Goal: Task Accomplishment & Management: Use online tool/utility

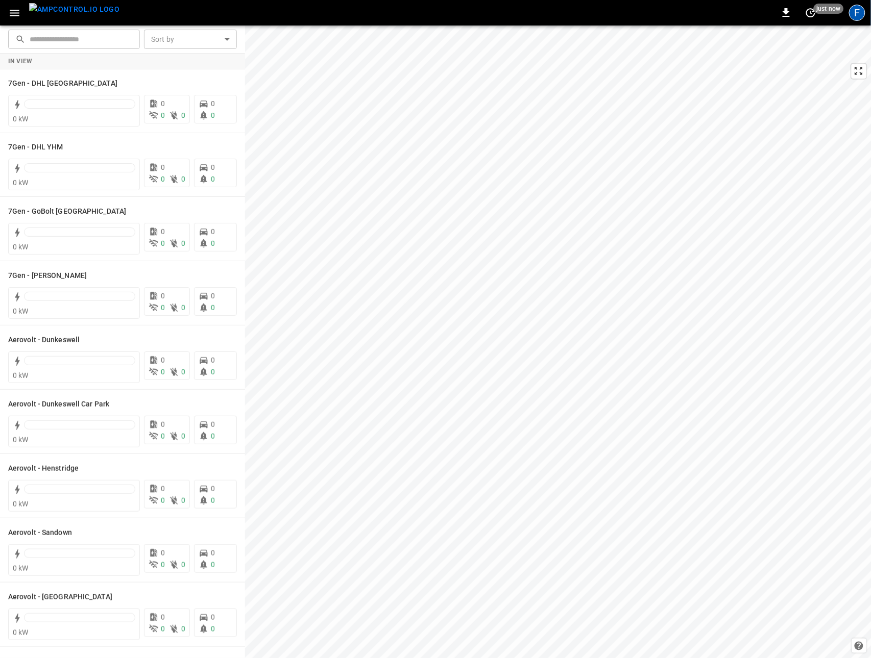
click at [850, 9] on div "F" at bounding box center [857, 13] width 16 height 16
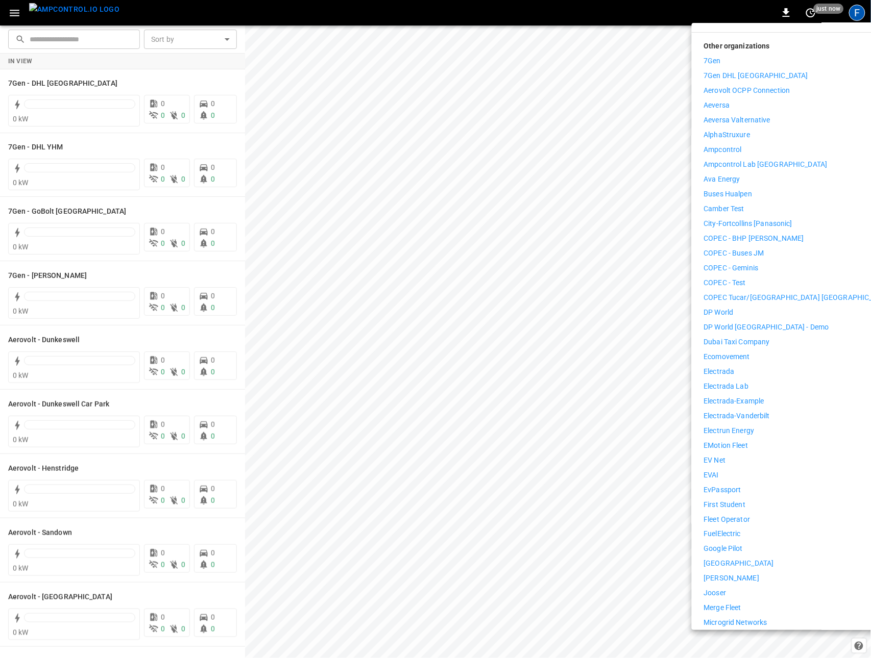
scroll to position [225, 0]
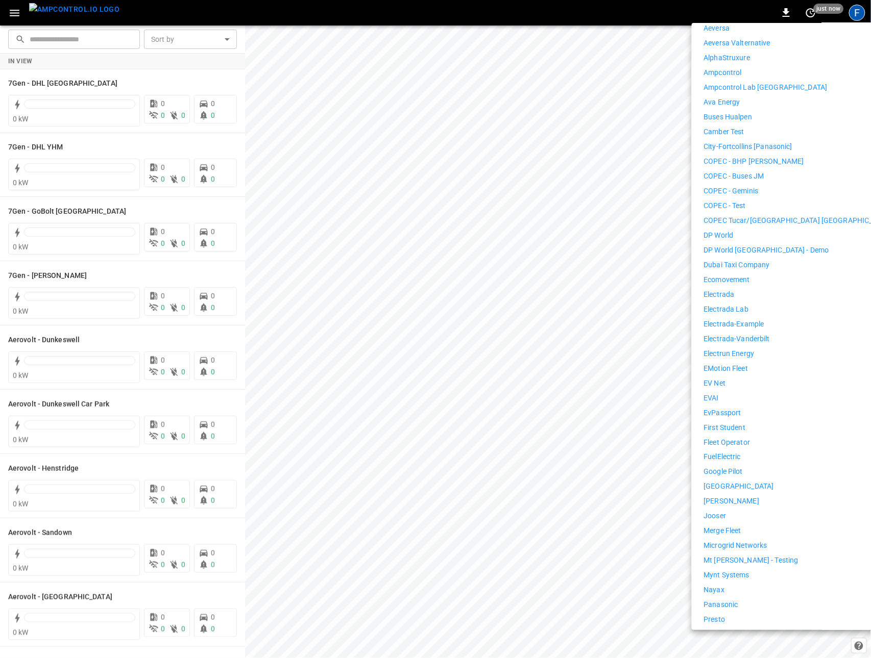
click at [724, 424] on p "First Student" at bounding box center [725, 428] width 42 height 11
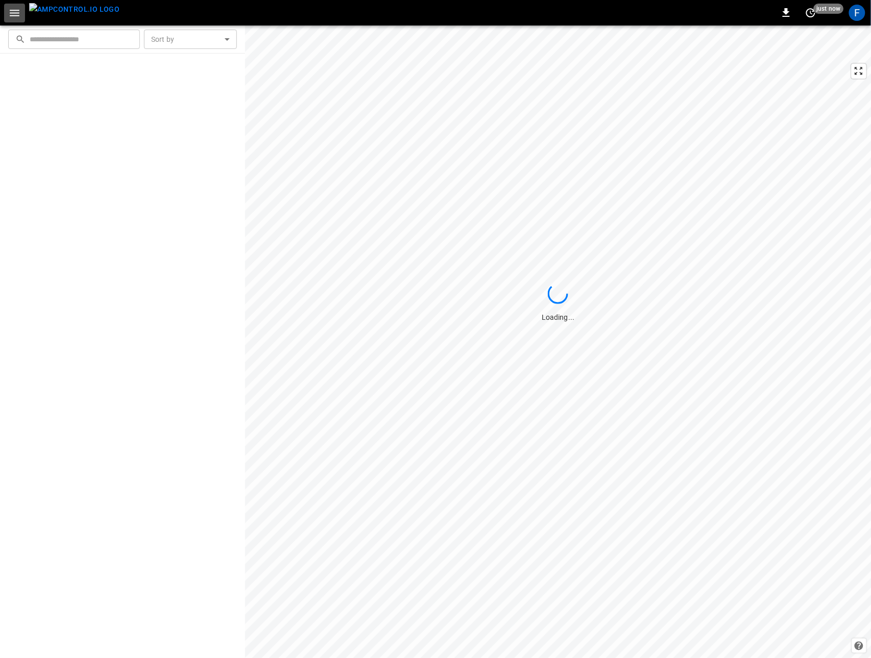
click at [18, 14] on icon "button" at bounding box center [14, 13] width 13 height 13
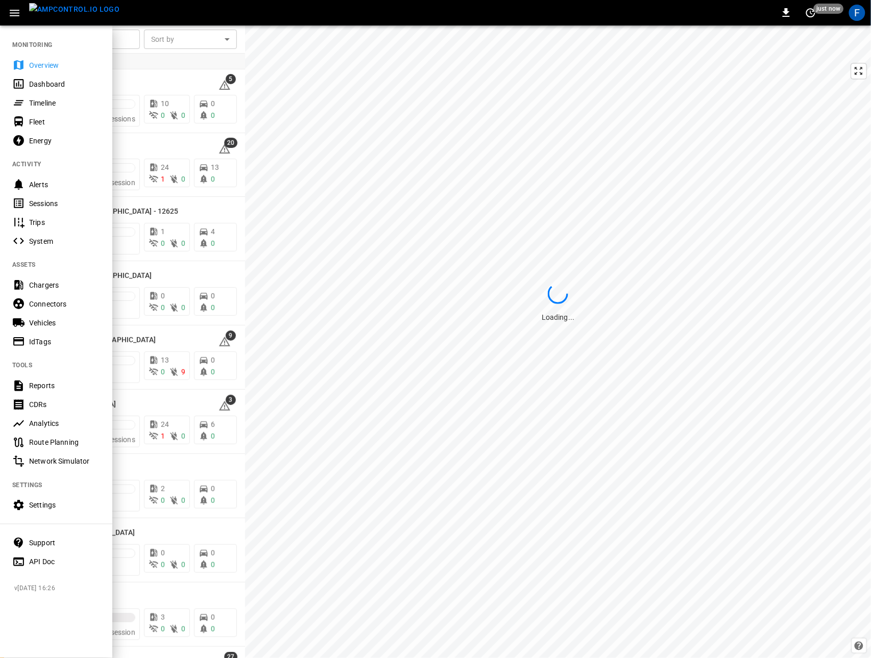
click at [18, 14] on icon "button" at bounding box center [14, 13] width 13 height 13
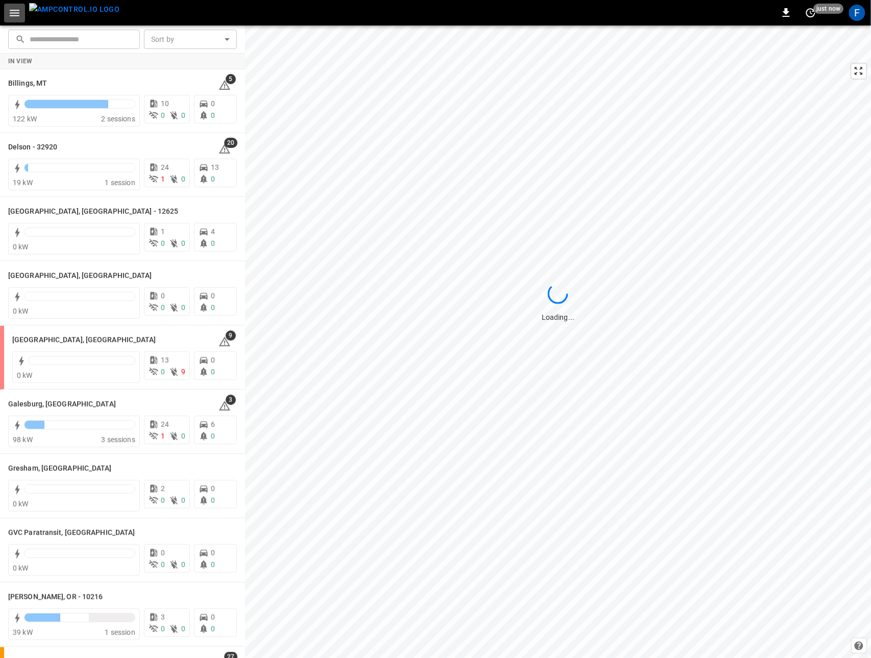
click at [18, 14] on icon "button" at bounding box center [14, 13] width 13 height 13
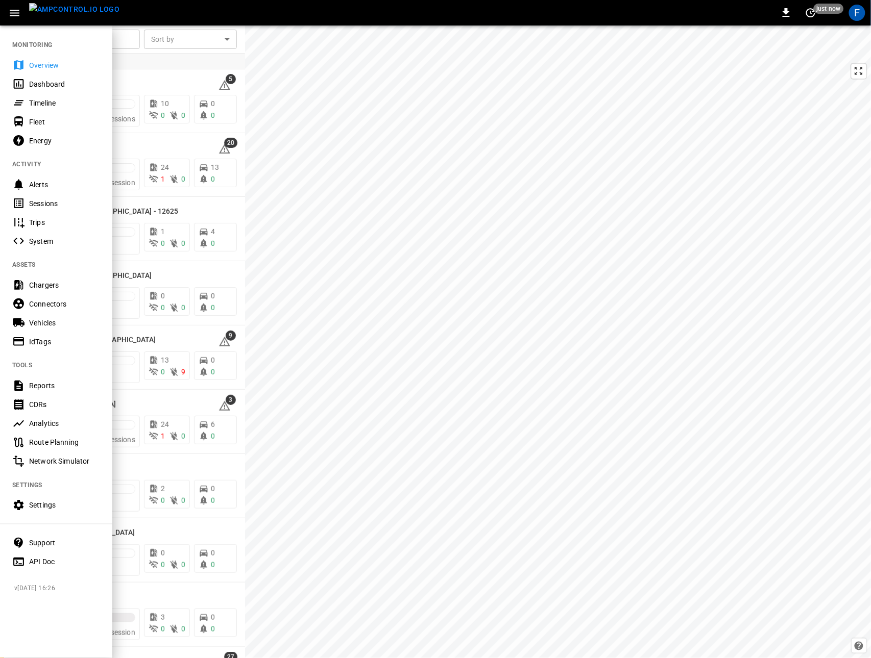
click at [47, 320] on div "Vehicles" at bounding box center [64, 323] width 71 height 10
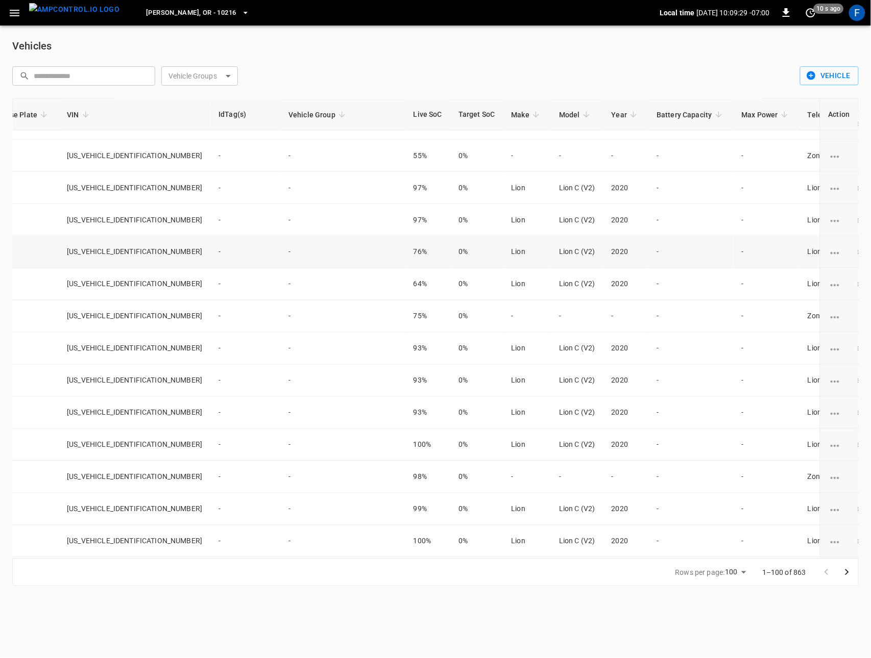
scroll to position [505, 0]
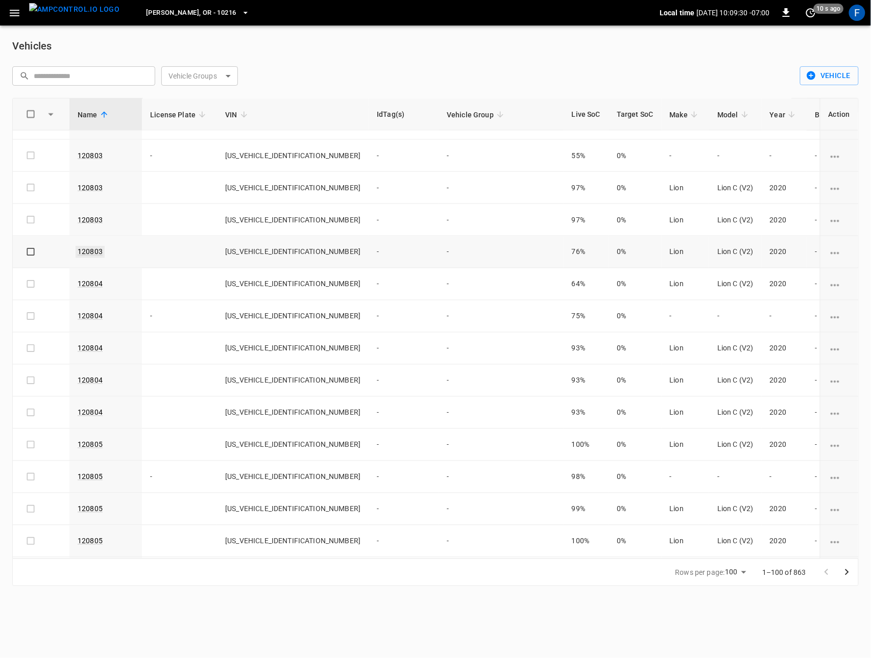
click at [87, 255] on link "120803" at bounding box center [90, 252] width 29 height 12
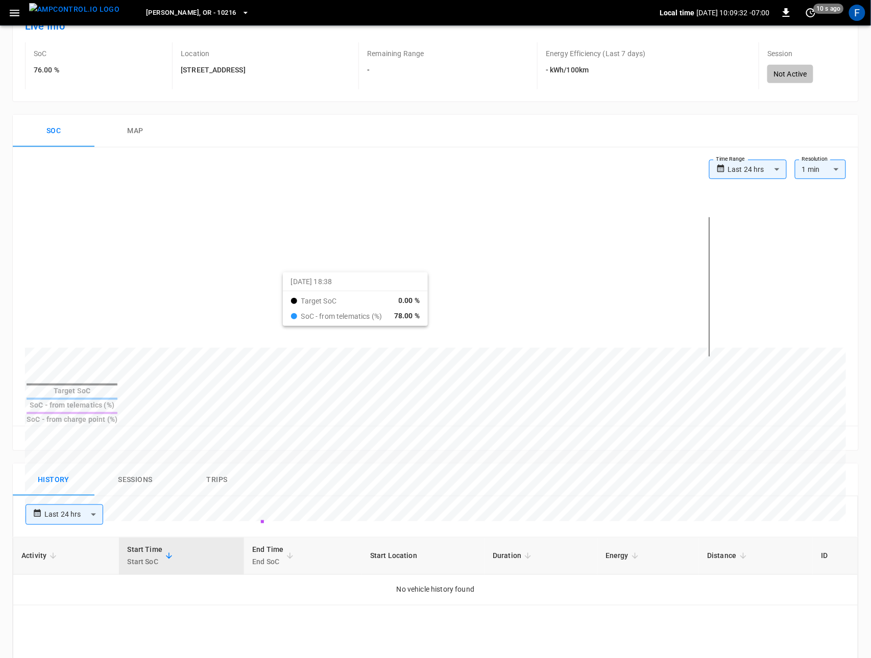
scroll to position [82, 0]
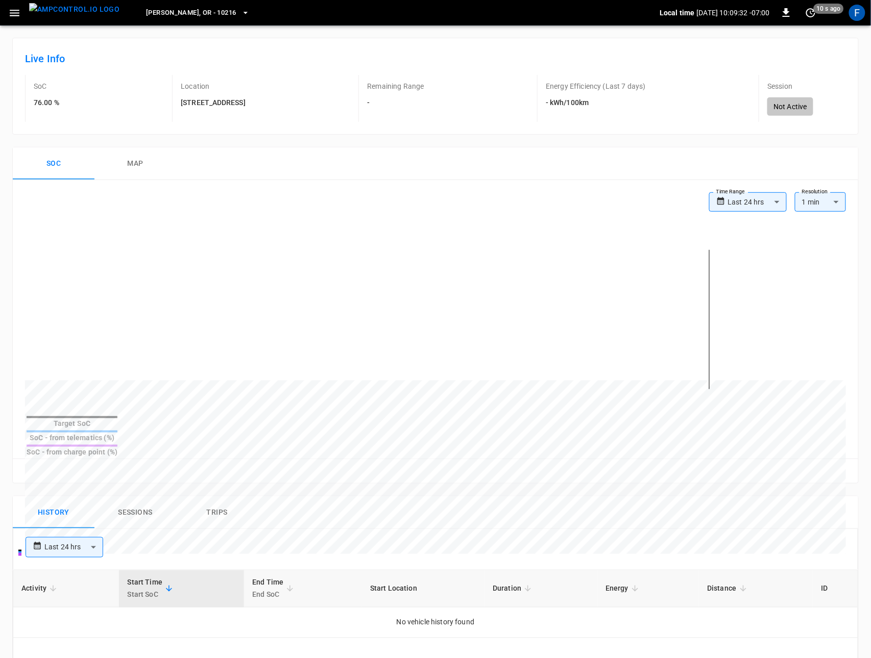
click at [768, 202] on body "**********" at bounding box center [435, 494] width 871 height 1153
click at [745, 303] on li "Last 30 days" at bounding box center [748, 309] width 78 height 17
type input "**********"
type input "**"
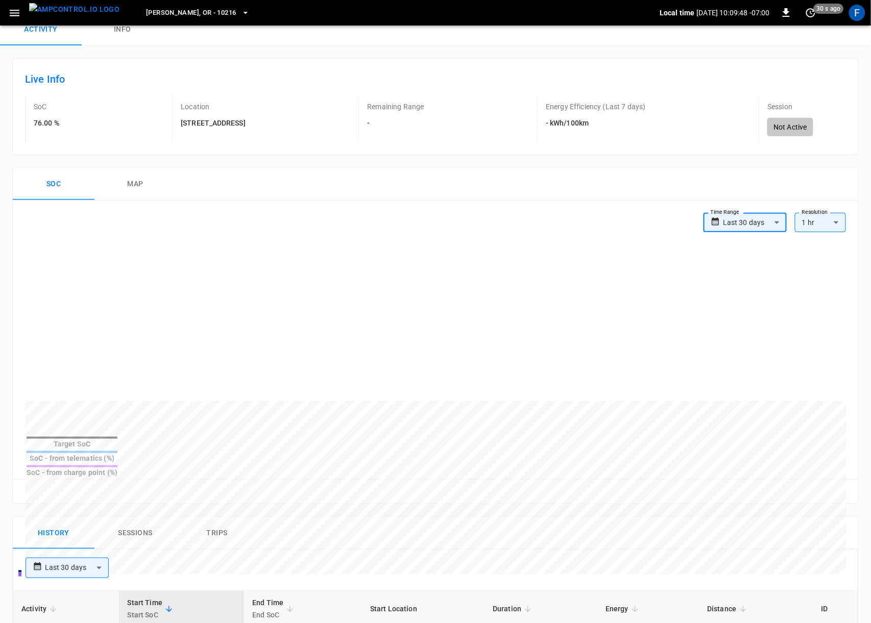
scroll to position [0, 0]
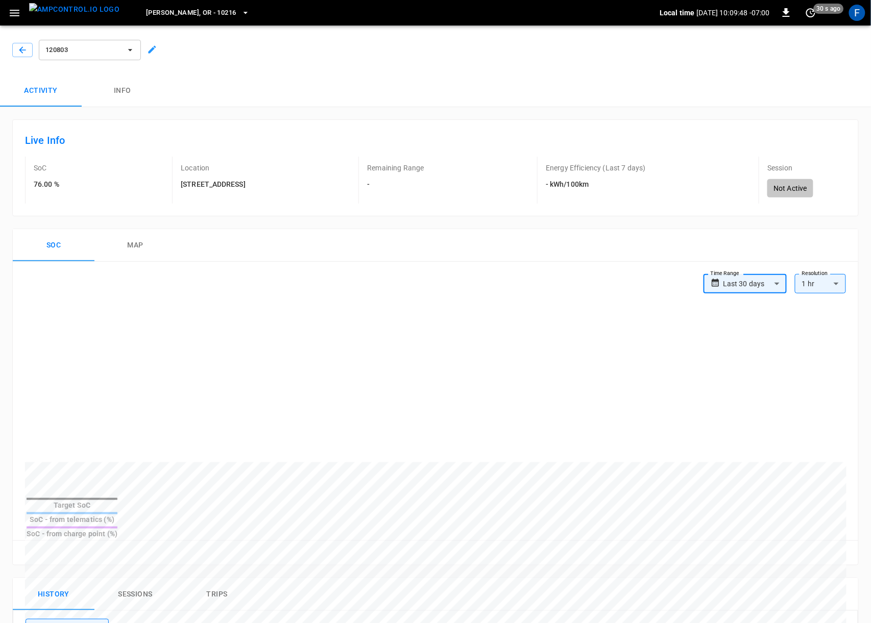
click at [92, 53] on span "120803" at bounding box center [83, 50] width 76 height 12
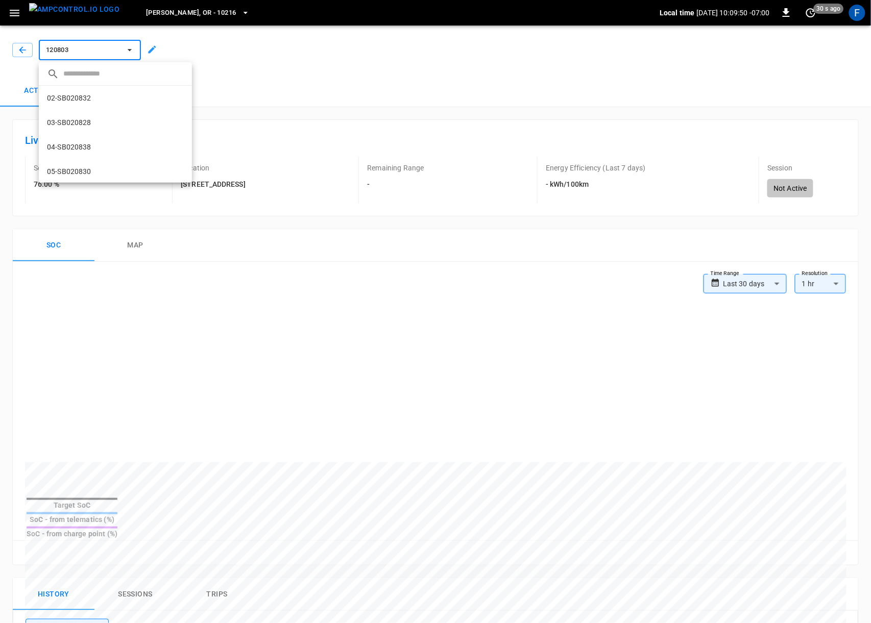
scroll to position [458, 0]
click at [90, 77] on input "text" at bounding box center [123, 73] width 120 height 15
type input "******"
click at [98, 97] on li "120803 1f13 ..." at bounding box center [115, 97] width 153 height 24
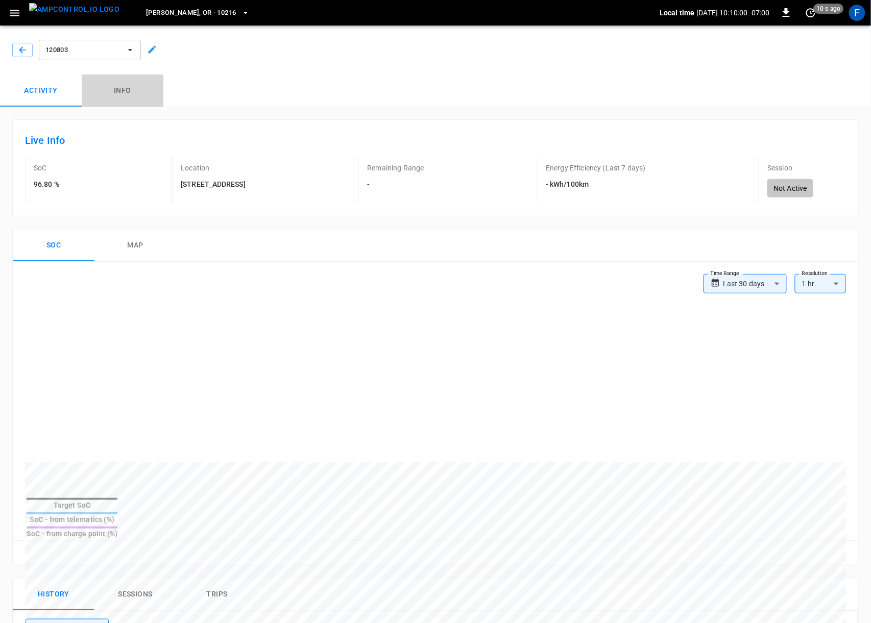
click at [119, 89] on button "Info" at bounding box center [123, 91] width 82 height 33
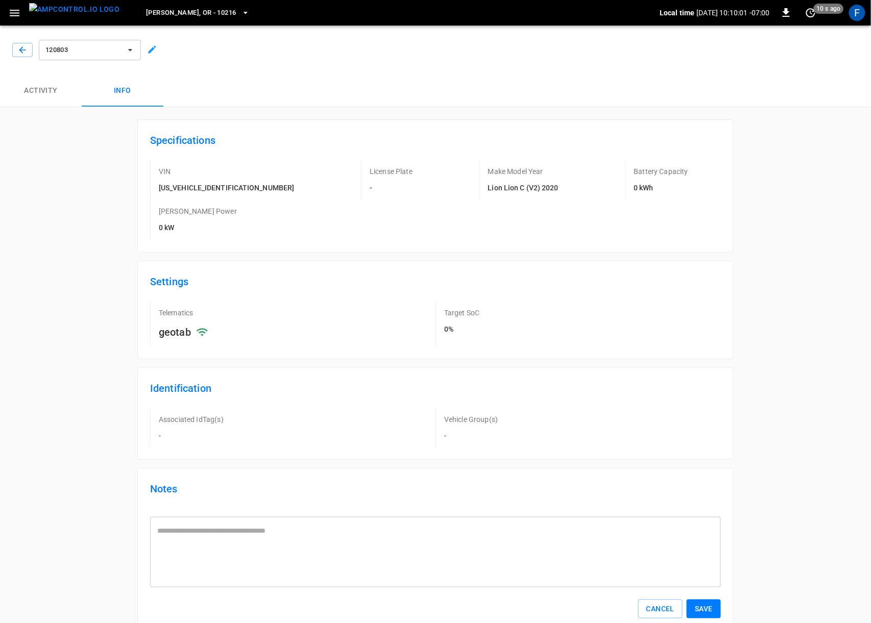
click at [62, 57] on button "120803" at bounding box center [90, 50] width 102 height 20
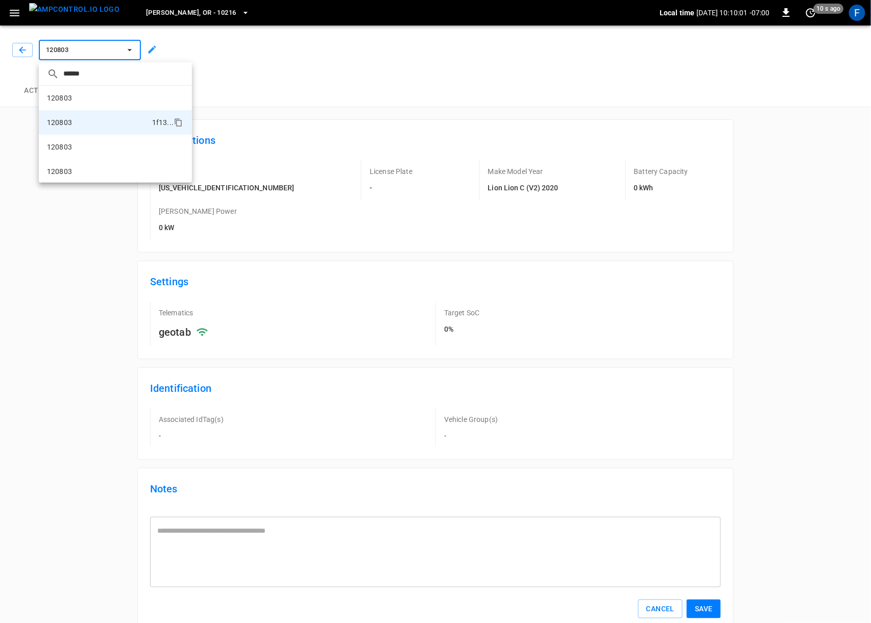
scroll to position [17, 0]
click at [75, 128] on li "120803 7dd4 ..." at bounding box center [115, 129] width 153 height 24
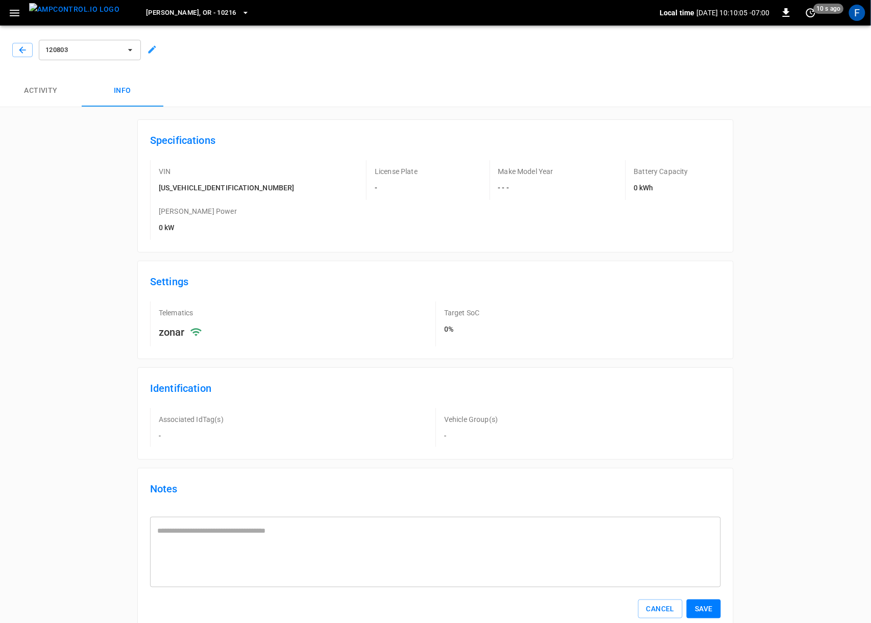
click at [40, 97] on button "Activity" at bounding box center [41, 91] width 82 height 33
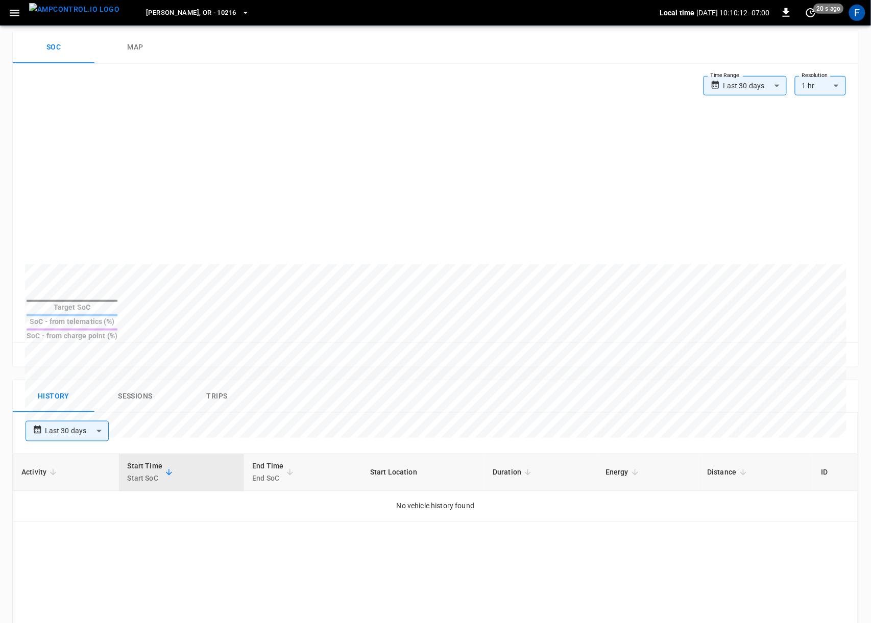
scroll to position [222, 0]
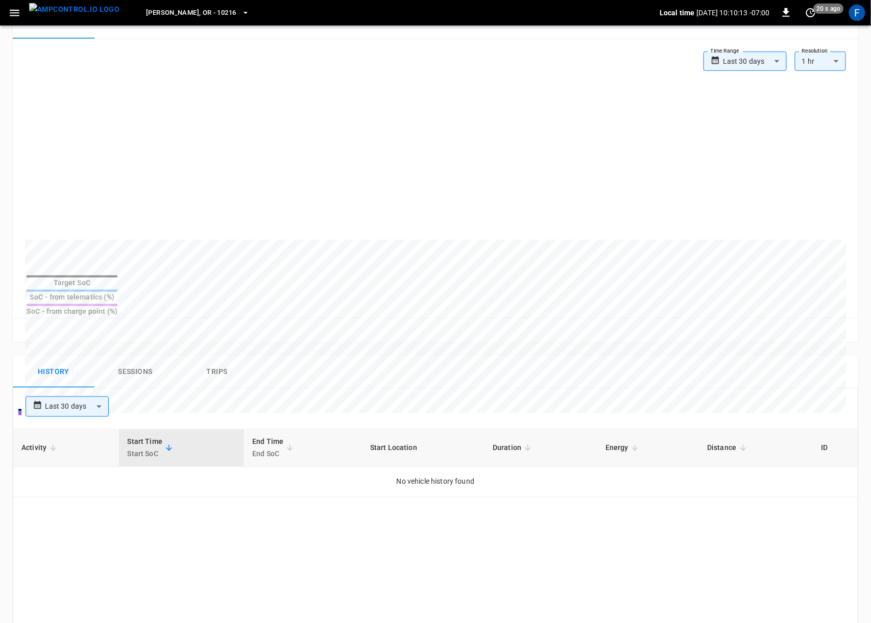
click at [143, 360] on button "Sessions" at bounding box center [135, 372] width 82 height 33
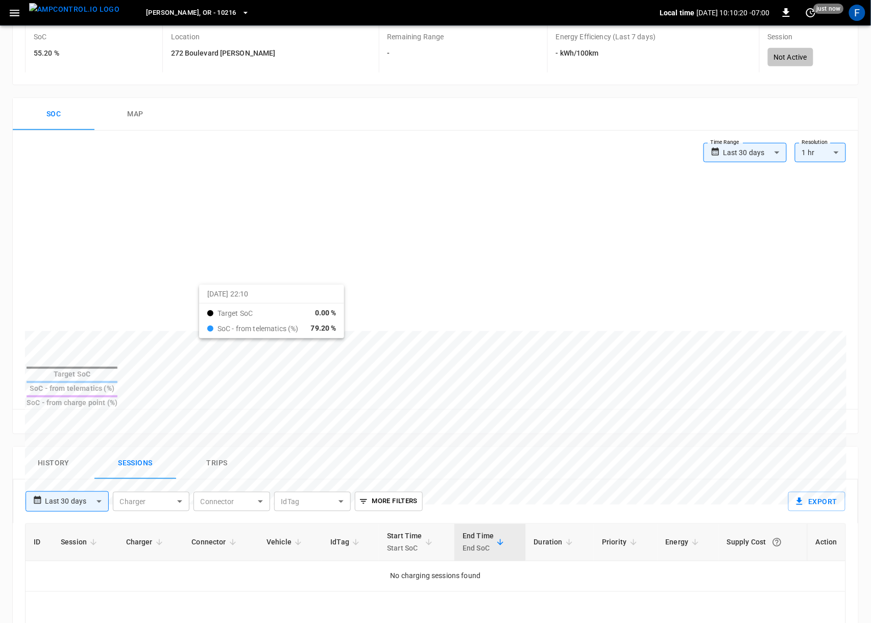
scroll to position [0, 0]
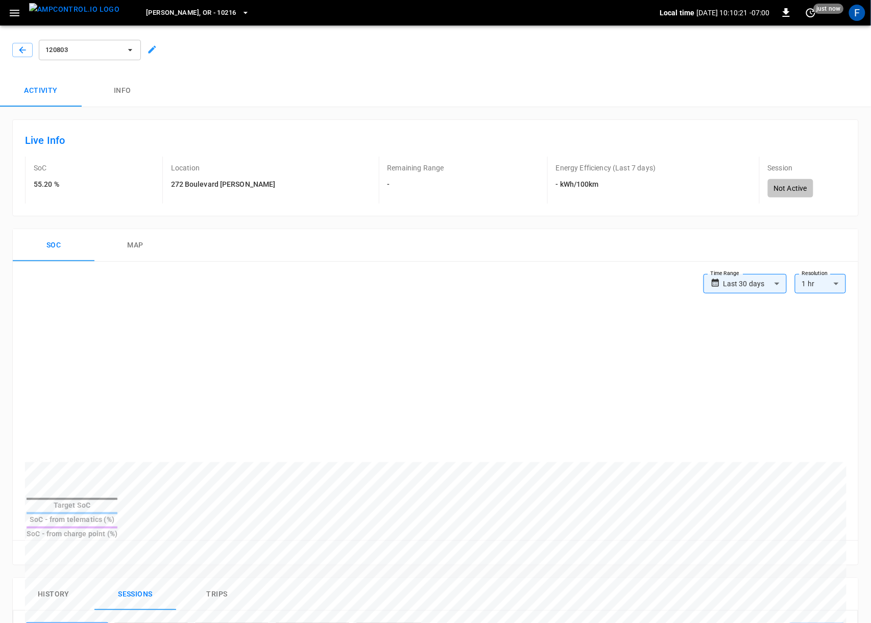
click at [125, 64] on div "120803" at bounding box center [433, 47] width 875 height 53
click at [123, 56] on button "120803" at bounding box center [90, 50] width 102 height 20
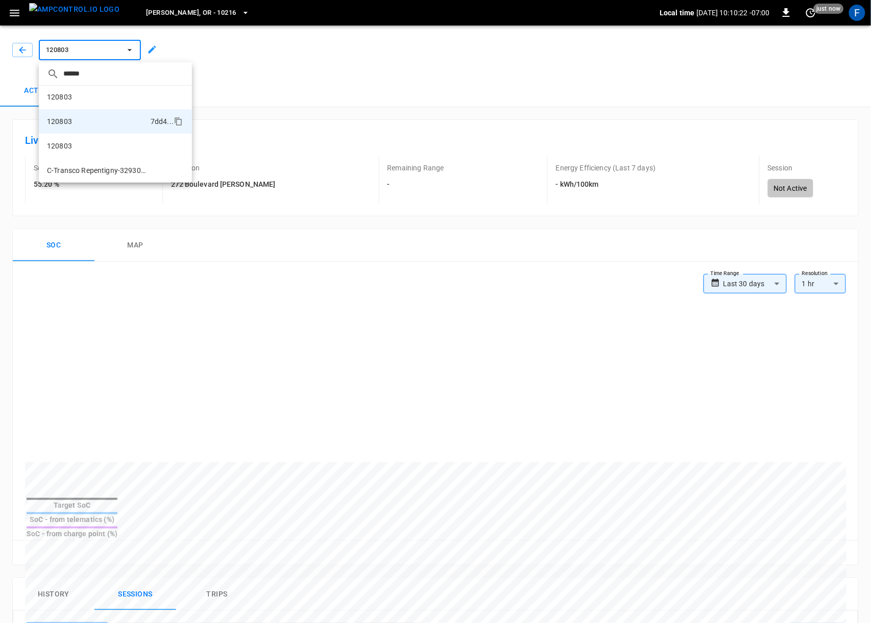
click at [286, 66] on div at bounding box center [435, 311] width 871 height 623
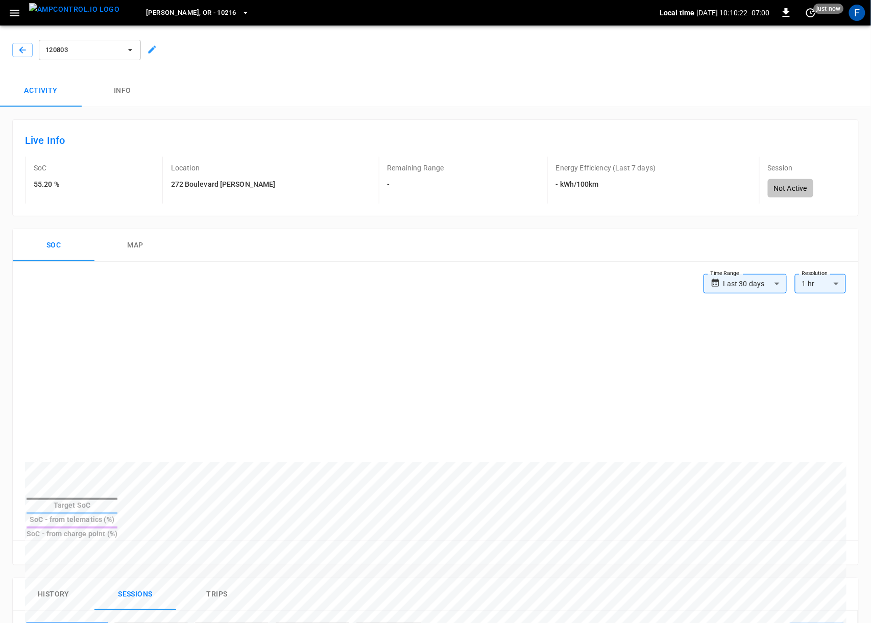
scroll to position [417, 0]
click at [108, 88] on button "Info" at bounding box center [123, 91] width 82 height 33
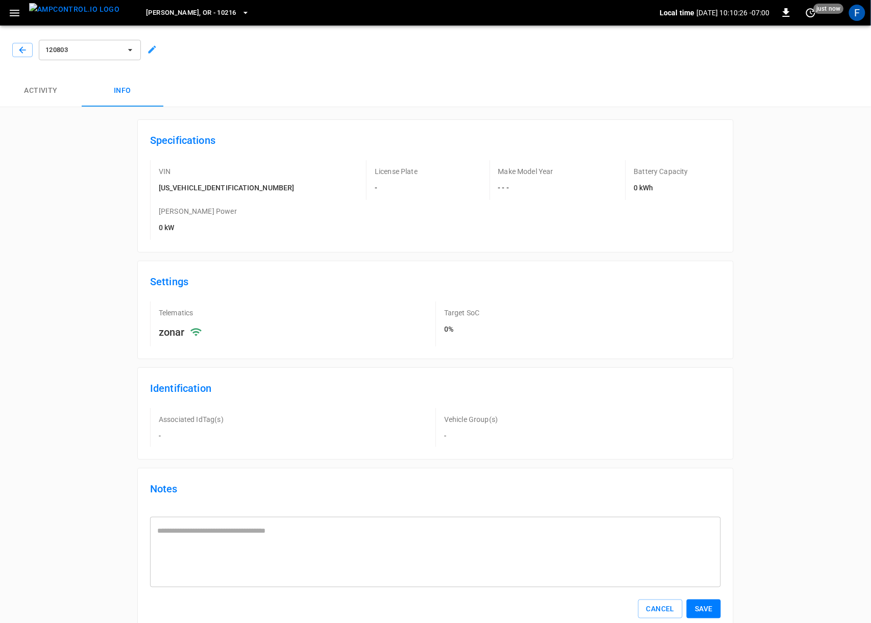
click at [61, 85] on button "Activity" at bounding box center [41, 91] width 82 height 33
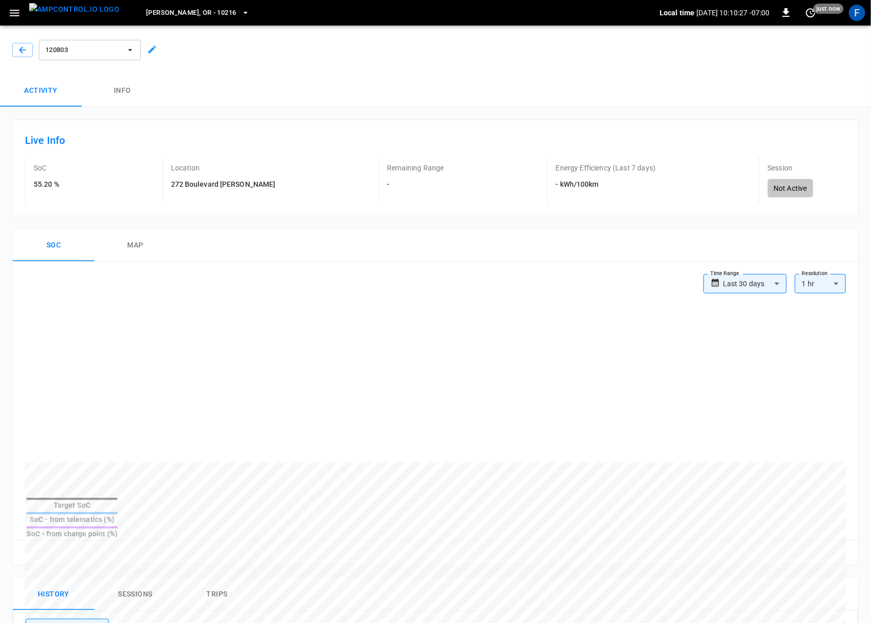
click at [111, 64] on div "120803" at bounding box center [433, 47] width 875 height 53
click at [120, 47] on span "120803" at bounding box center [83, 50] width 76 height 12
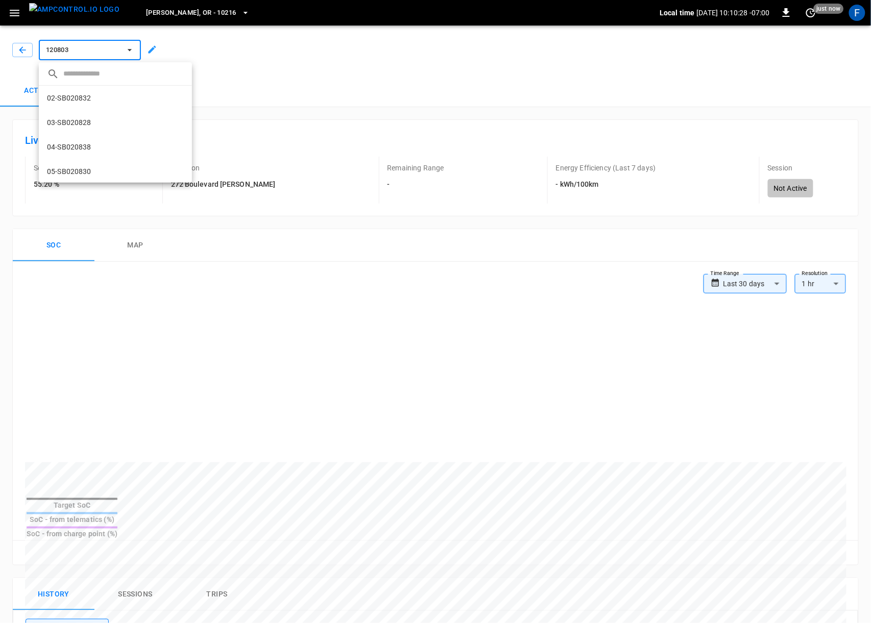
scroll to position [434, 0]
click at [95, 130] on li "120803 49b0 ..." at bounding box center [115, 129] width 153 height 24
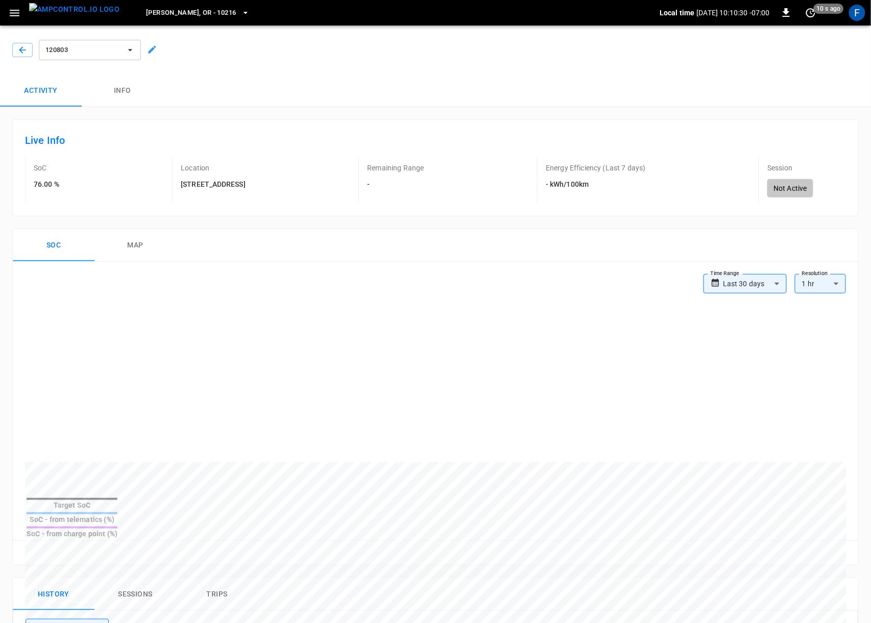
click at [135, 92] on button "Info" at bounding box center [123, 91] width 82 height 33
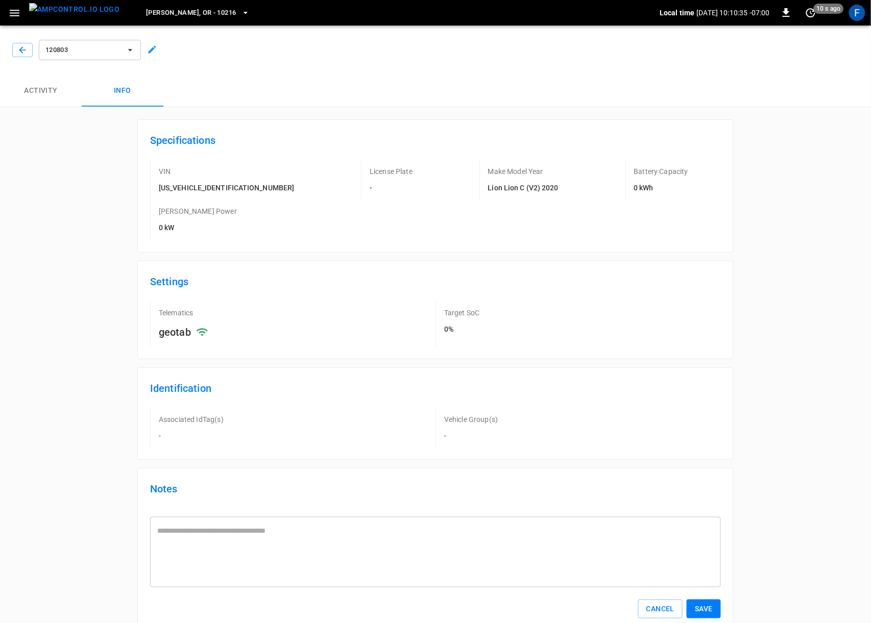
click at [17, 82] on button "Activity" at bounding box center [41, 91] width 82 height 33
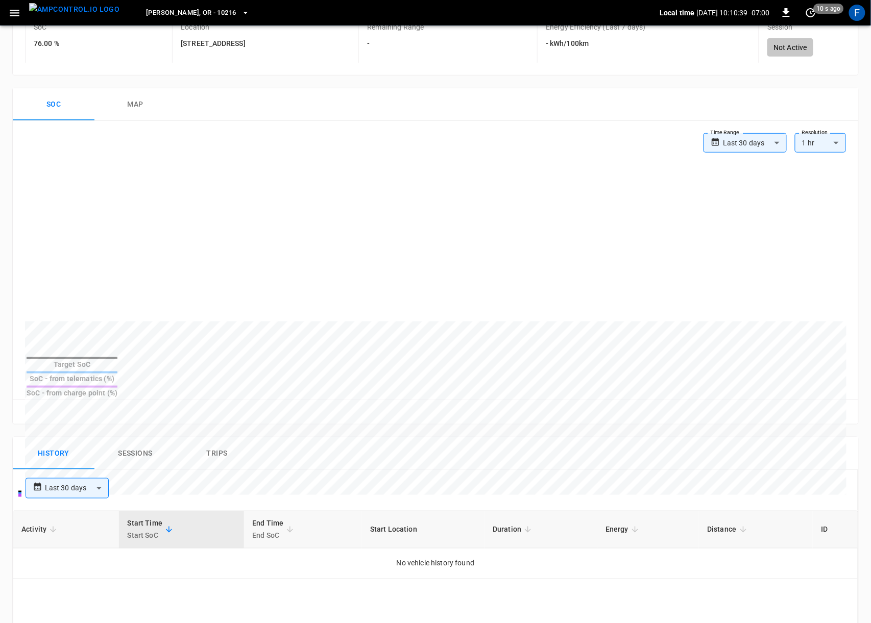
scroll to position [149, 0]
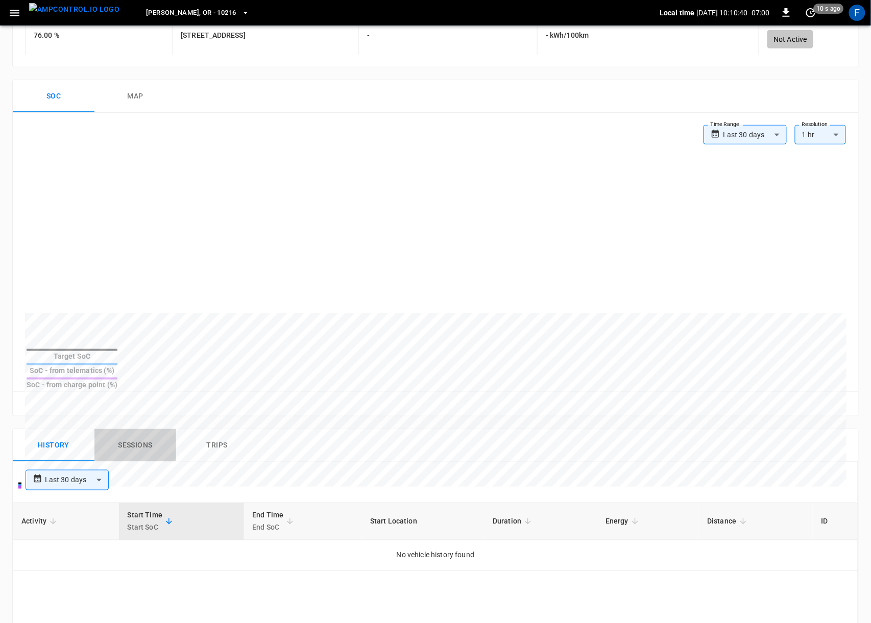
click at [139, 429] on button "Sessions" at bounding box center [135, 445] width 82 height 33
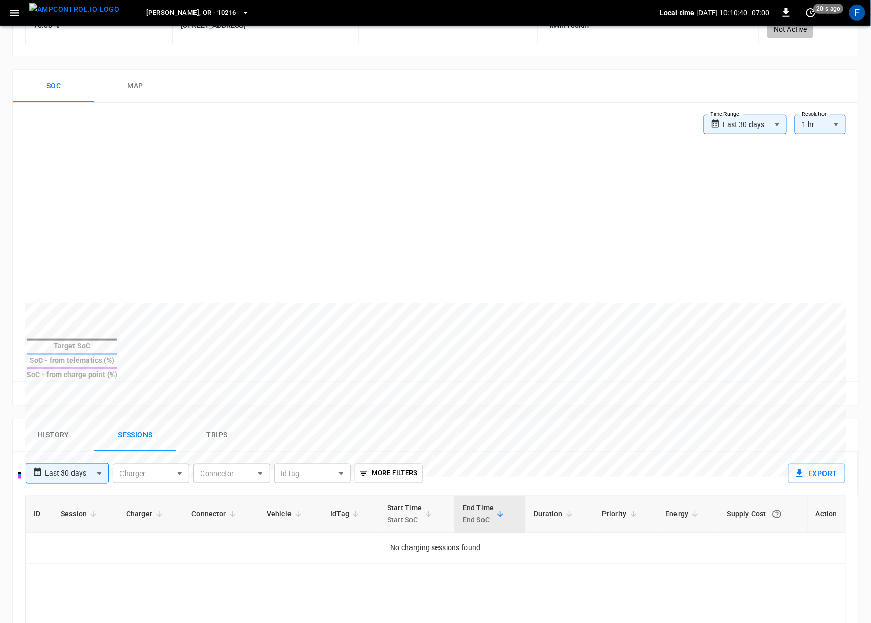
click at [234, 419] on button "Trips" at bounding box center [217, 435] width 82 height 33
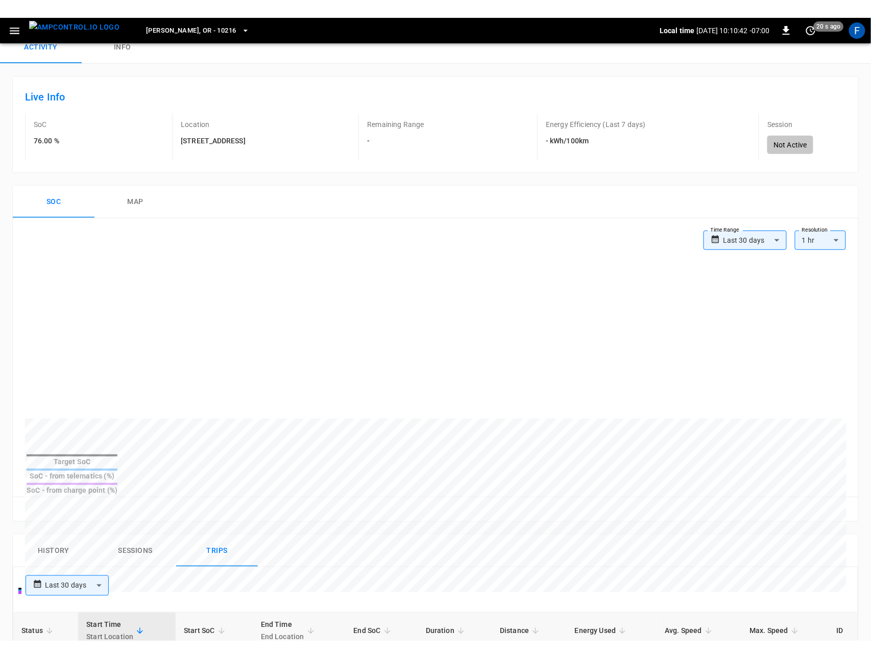
scroll to position [0, 0]
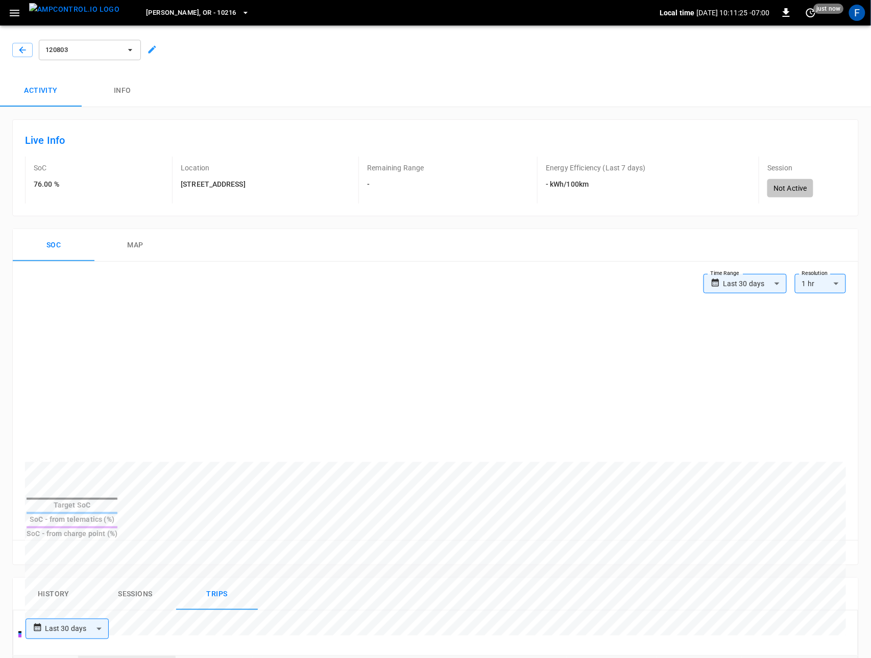
click at [59, 4] on img "menu" at bounding box center [74, 9] width 90 height 13
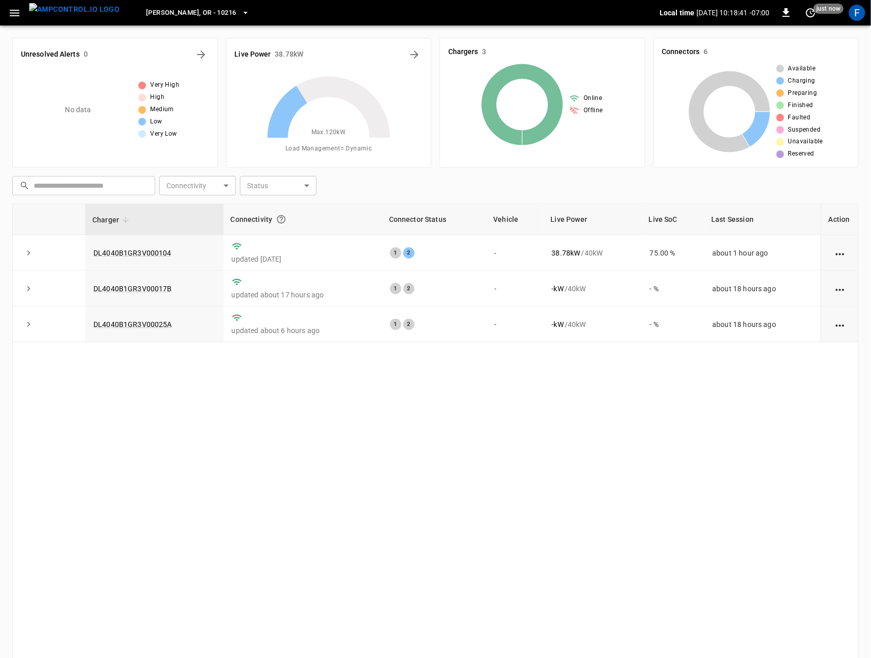
click at [13, 9] on icon "button" at bounding box center [14, 13] width 13 height 13
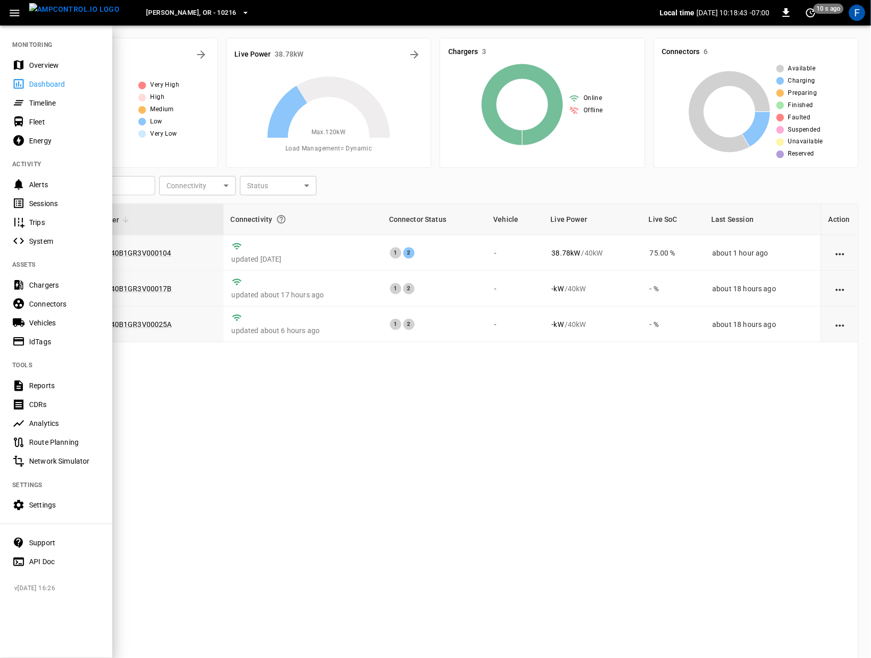
click at [31, 507] on div "Settings" at bounding box center [64, 505] width 71 height 10
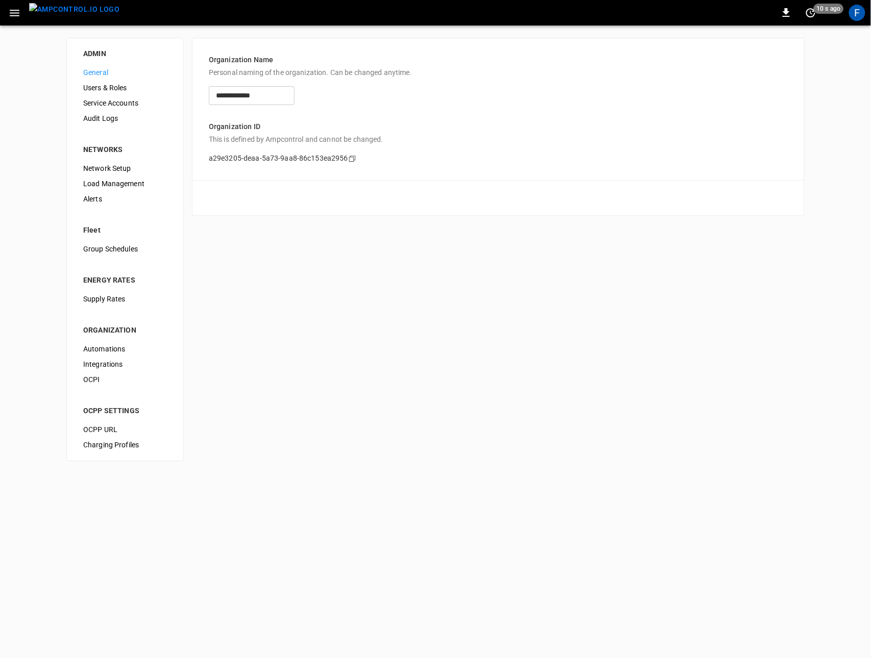
click at [115, 117] on span "Audit Logs" at bounding box center [125, 118] width 84 height 11
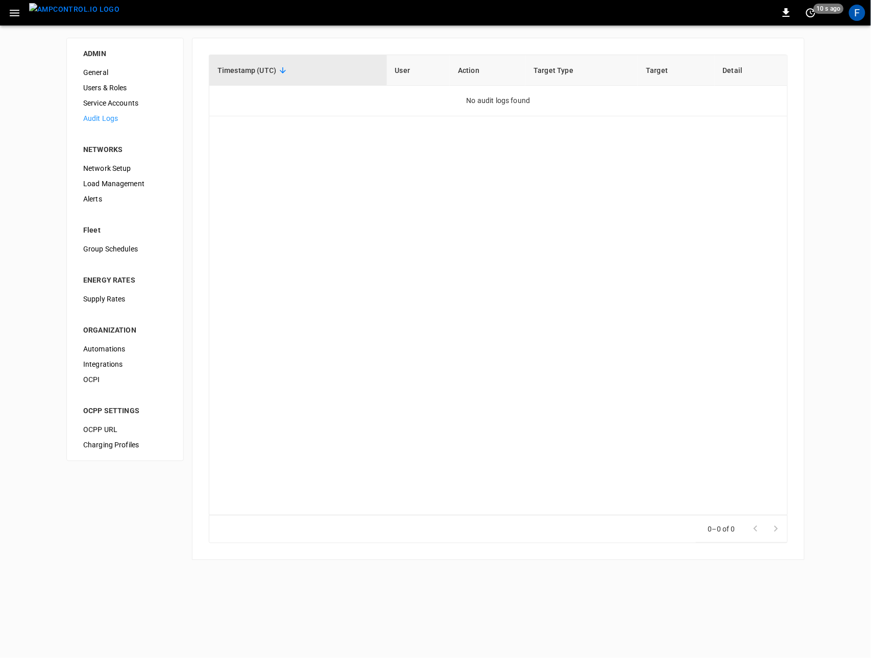
click at [440, 135] on div "Timestamp (UTC) User Action Target Type Target Detail No audit logs found" at bounding box center [498, 285] width 579 height 461
click at [854, 17] on div "F" at bounding box center [857, 13] width 16 height 16
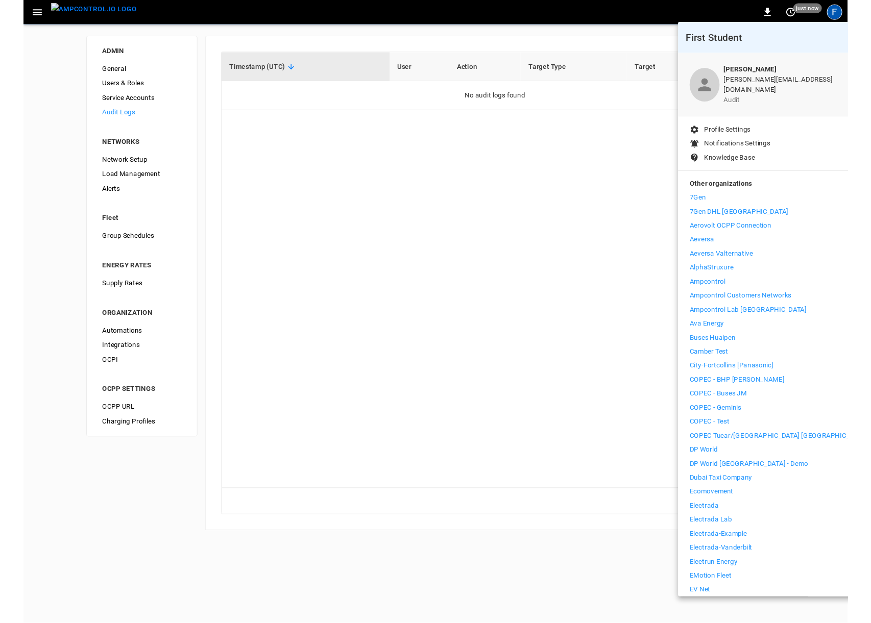
scroll to position [48, 0]
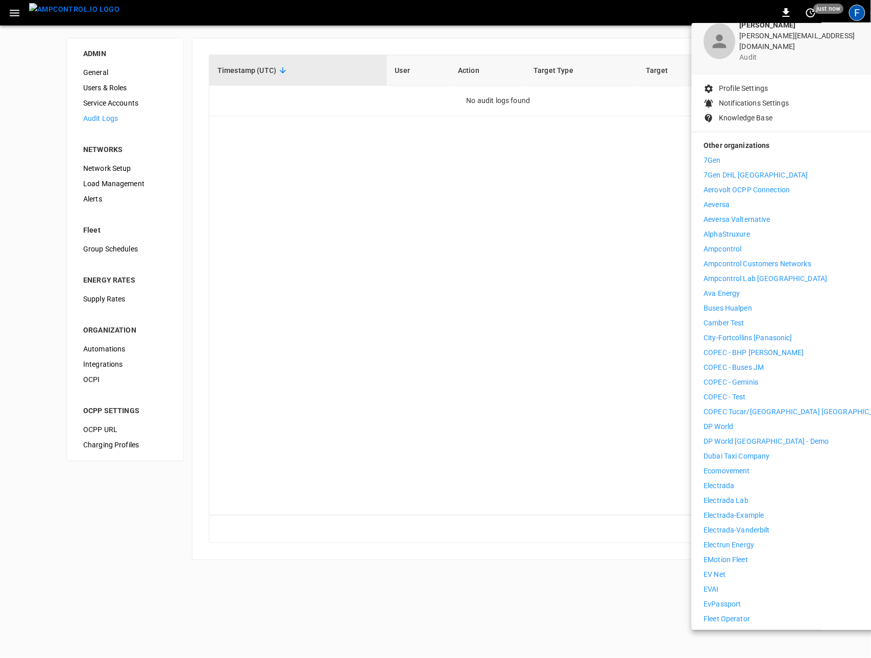
drag, startPoint x: 157, startPoint y: 252, endPoint x: 133, endPoint y: 276, distance: 33.6
click at [155, 254] on div at bounding box center [435, 329] width 871 height 658
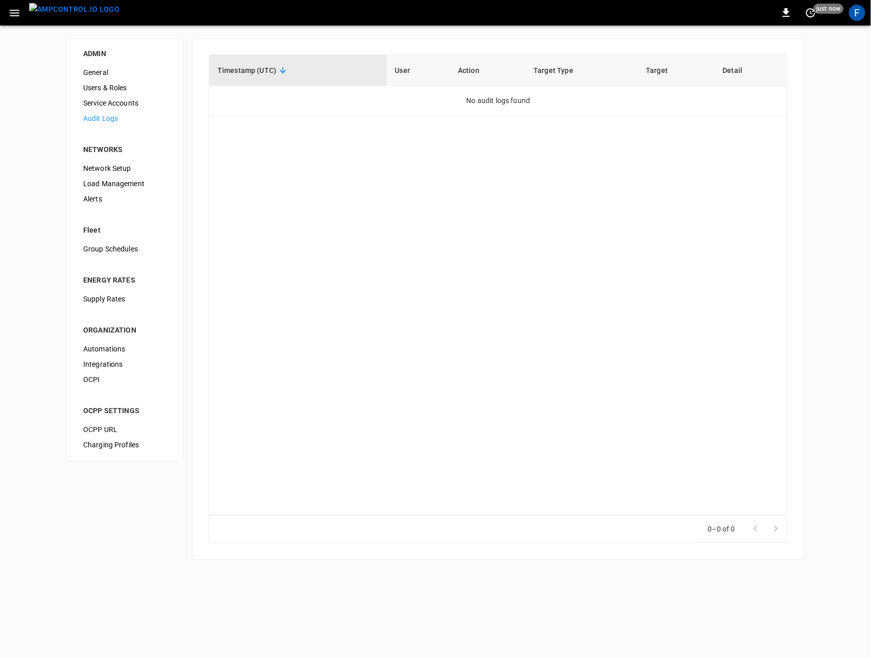
click at [116, 294] on span "Supply Rates" at bounding box center [125, 299] width 84 height 11
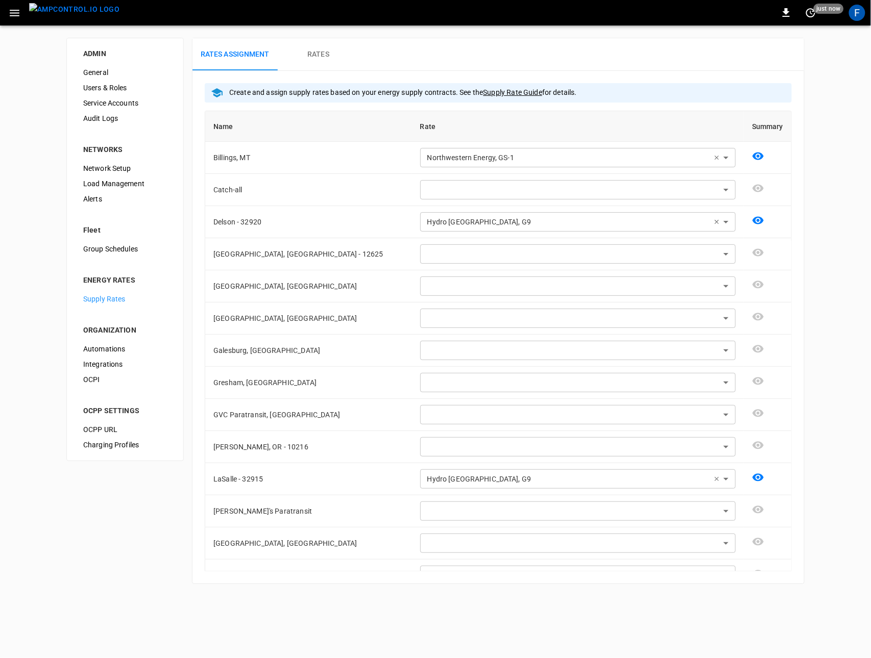
click at [85, 12] on img "menu" at bounding box center [74, 9] width 90 height 13
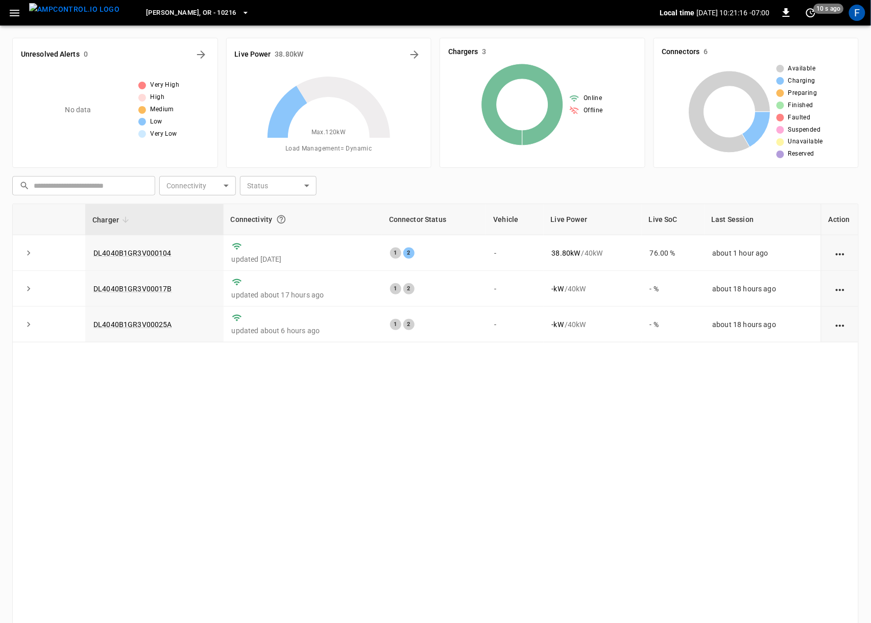
scroll to position [48, 0]
click at [15, 14] on icon "button" at bounding box center [14, 13] width 13 height 13
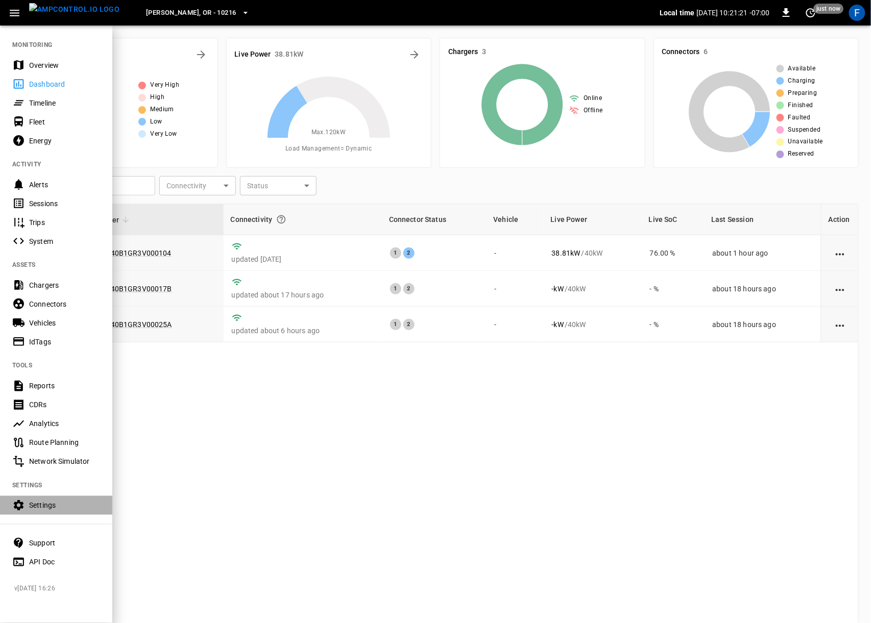
click at [65, 503] on div "Settings" at bounding box center [64, 505] width 71 height 10
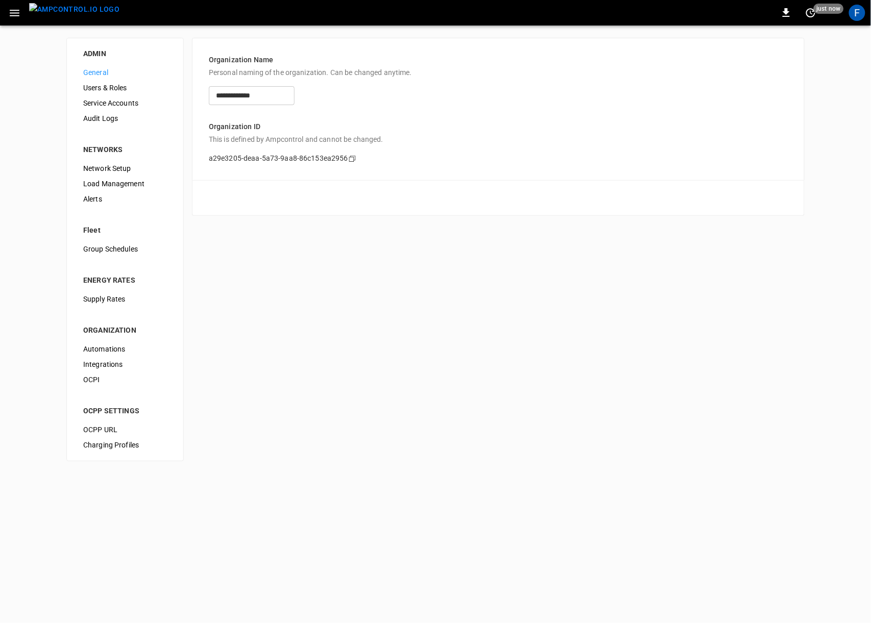
click at [9, 7] on icon "button" at bounding box center [14, 13] width 13 height 13
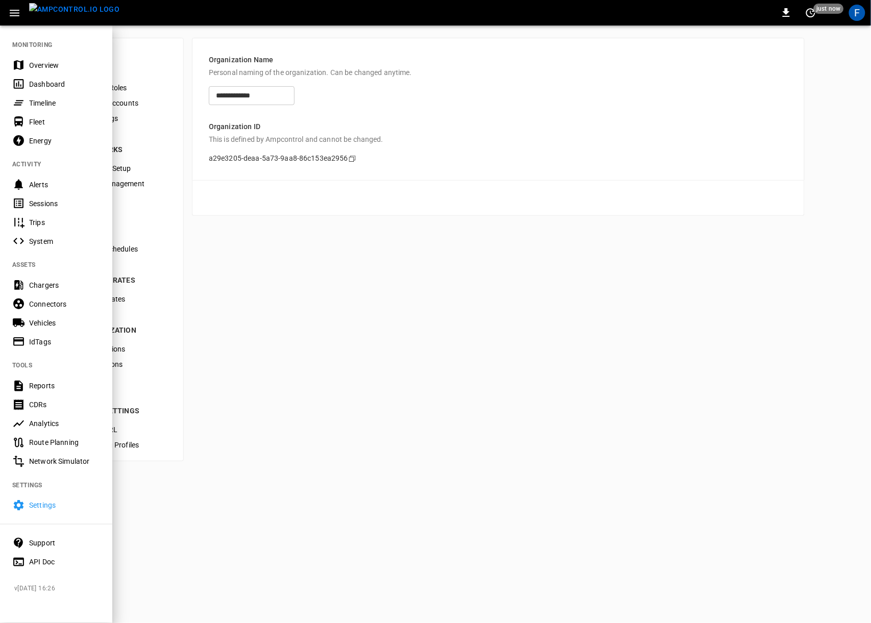
click at [50, 423] on div "Analytics" at bounding box center [64, 423] width 71 height 10
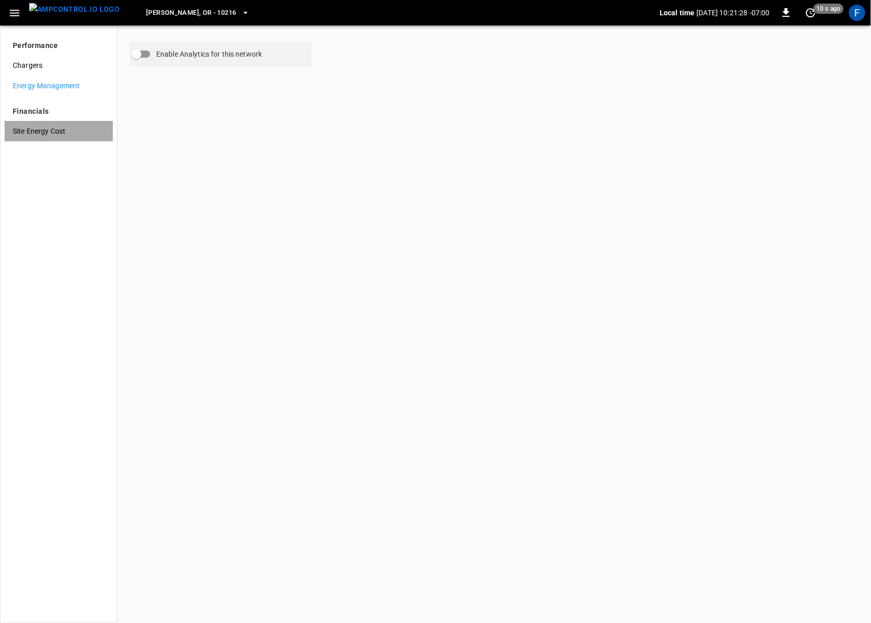
click at [75, 134] on span "Site Energy Cost" at bounding box center [59, 131] width 92 height 11
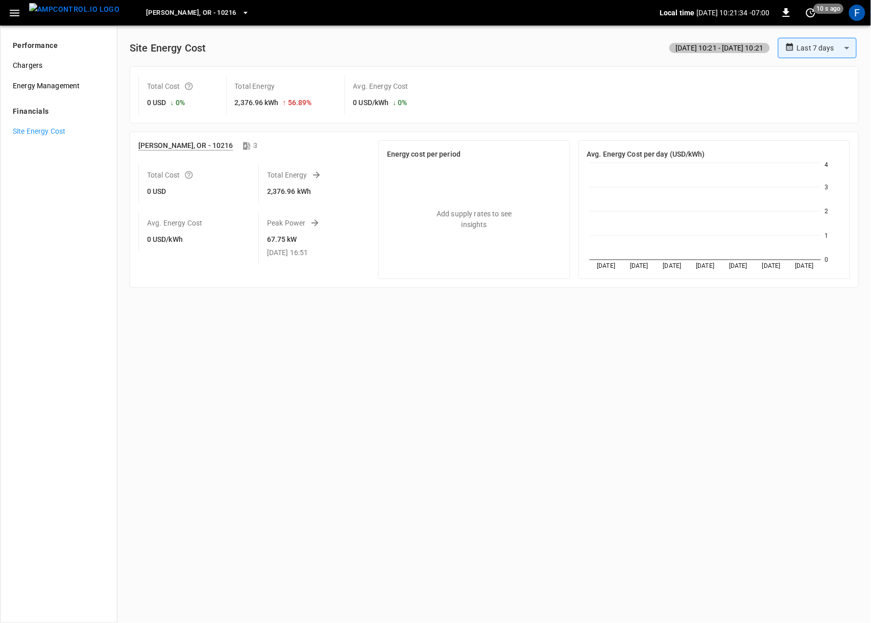
click at [14, 9] on icon "button" at bounding box center [14, 13] width 13 height 13
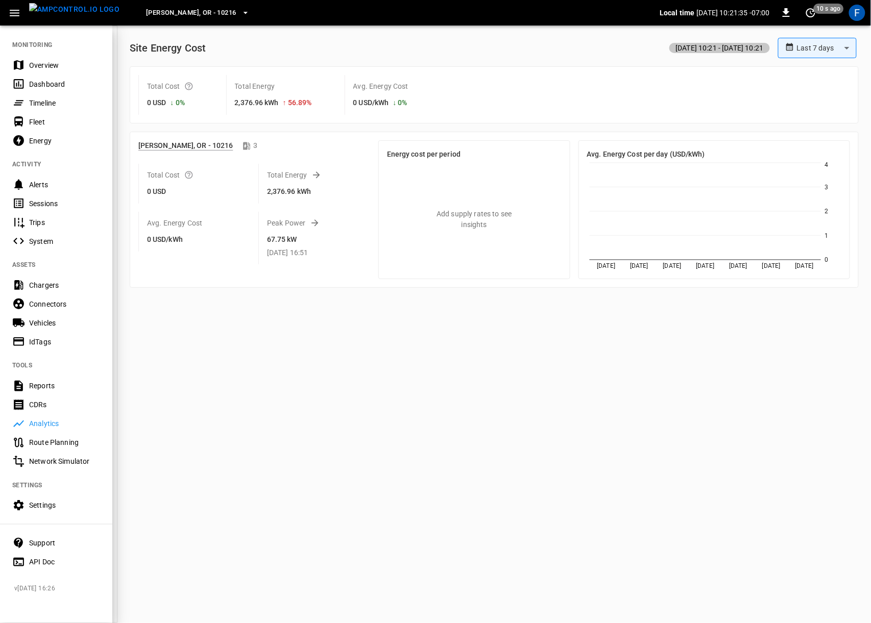
click at [52, 100] on div "Timeline" at bounding box center [64, 103] width 71 height 10
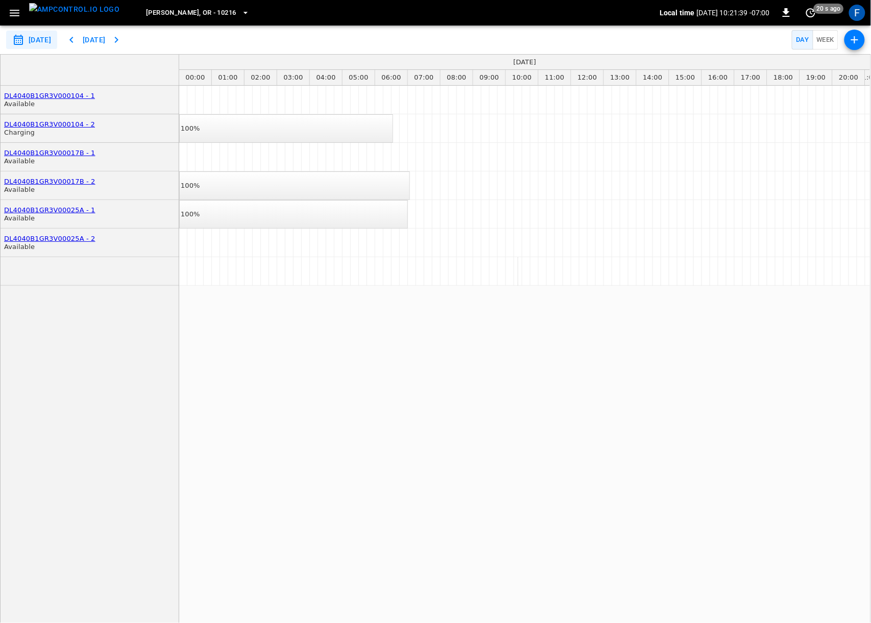
click at [831, 41] on button "Week" at bounding box center [825, 40] width 26 height 20
type input "**********"
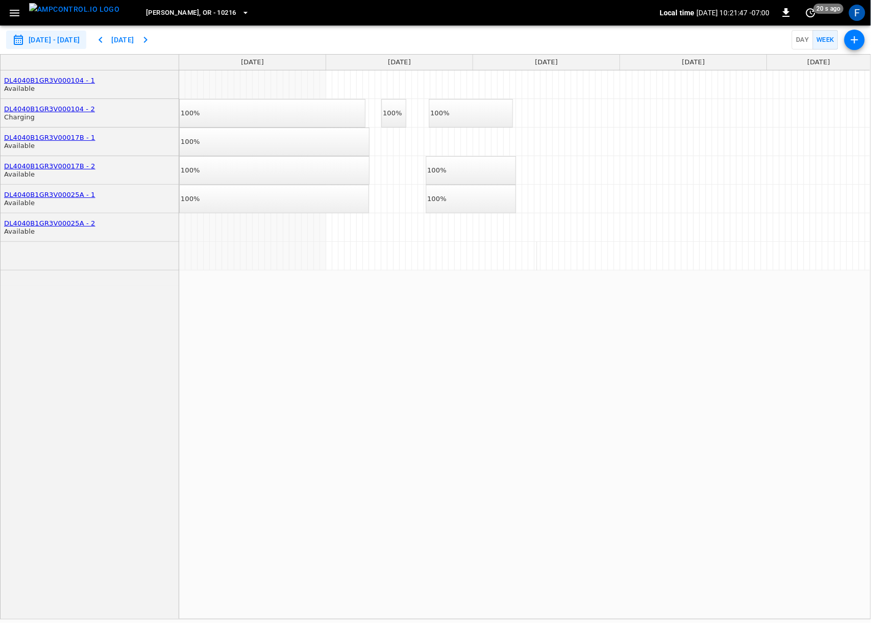
click at [154, 4] on button "Hubbard, OR - 10216" at bounding box center [197, 13] width 111 height 20
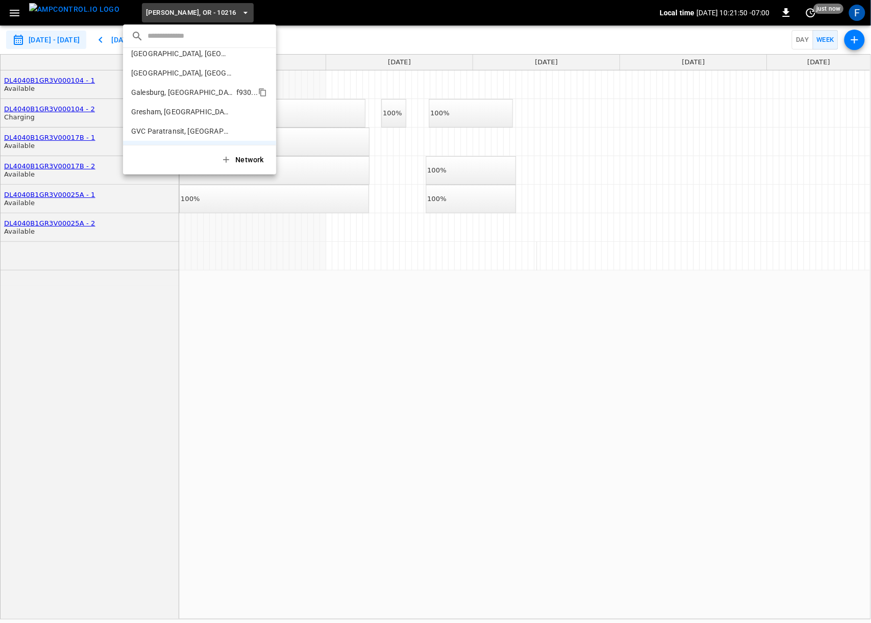
scroll to position [84, 0]
click at [194, 85] on li "Galesburg, IL f930 ..." at bounding box center [199, 94] width 153 height 19
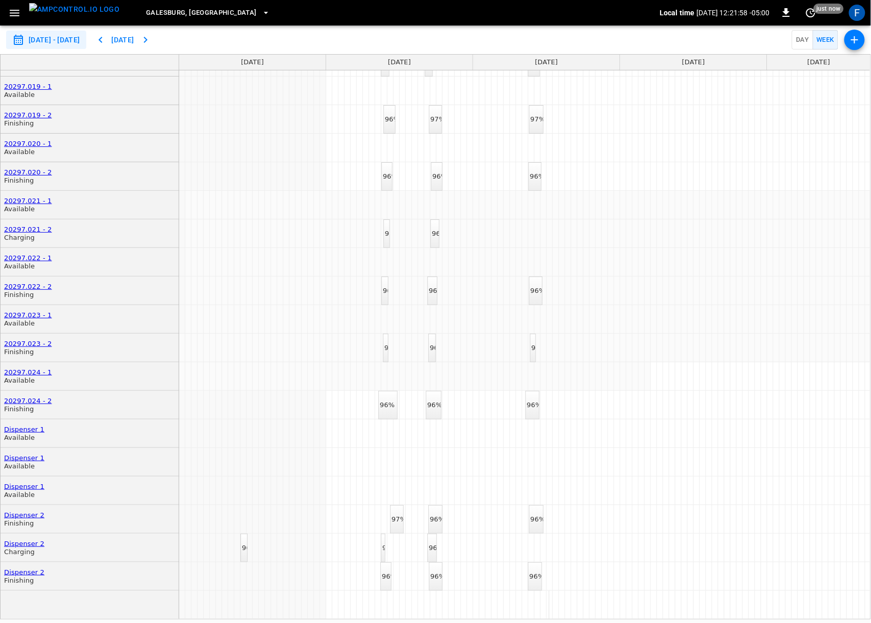
scroll to position [0, 0]
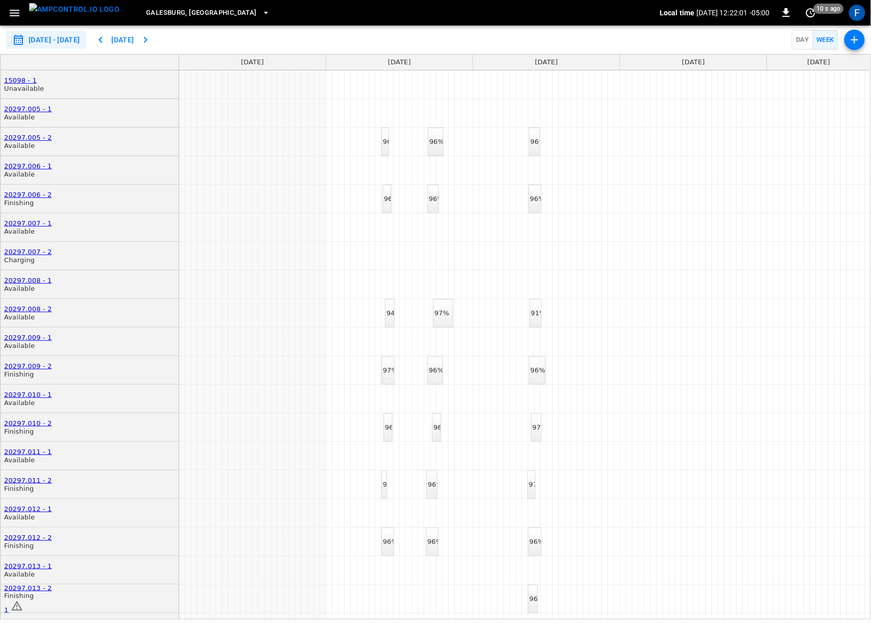
click at [799, 41] on button "Day" at bounding box center [802, 40] width 21 height 20
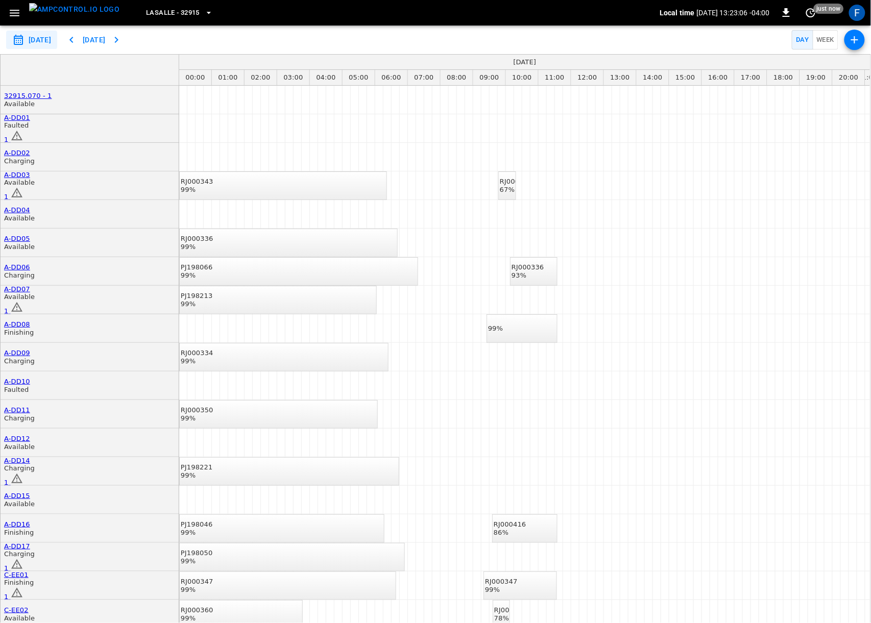
click at [15, 12] on icon "button" at bounding box center [14, 13] width 13 height 13
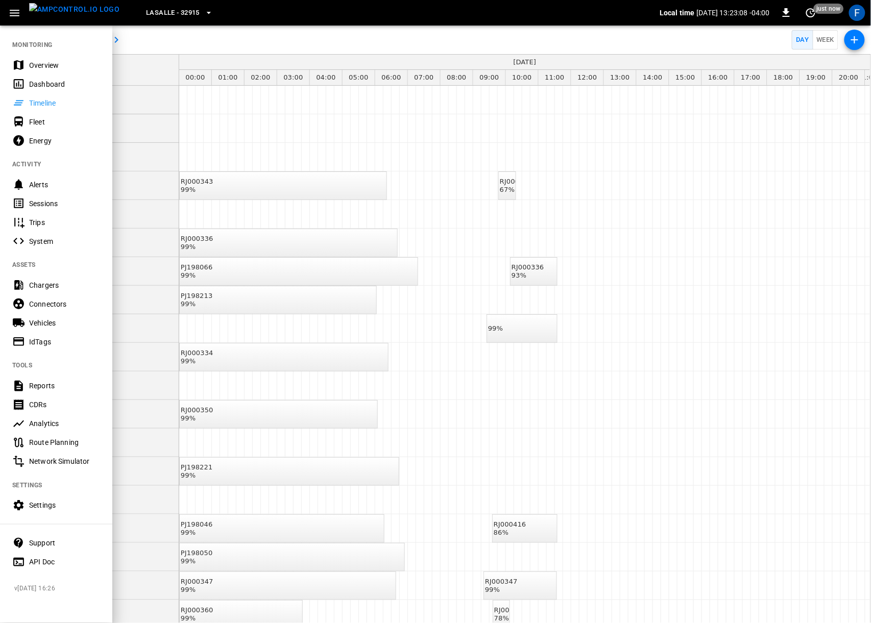
click at [61, 428] on div "Analytics" at bounding box center [64, 423] width 71 height 10
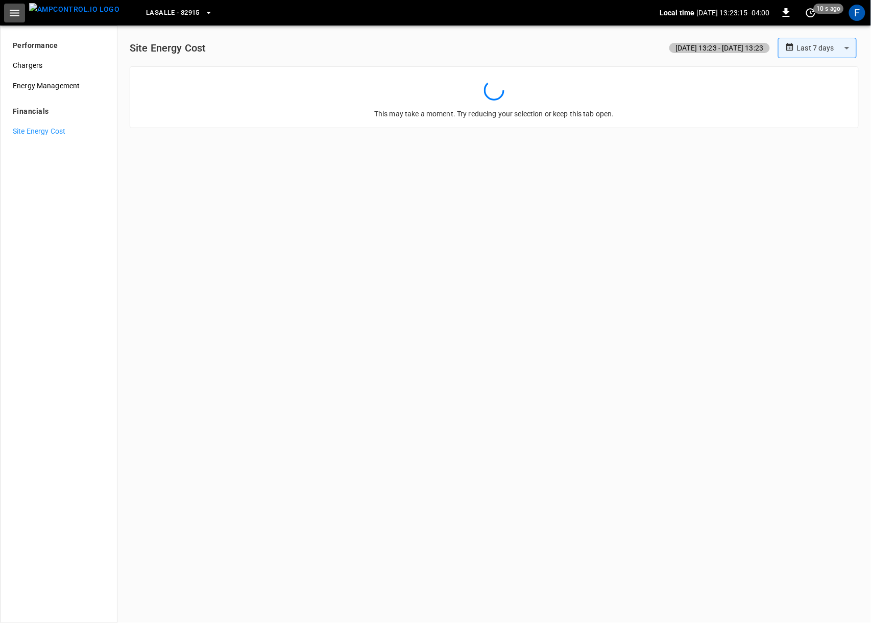
click at [22, 16] on button "button" at bounding box center [14, 13] width 21 height 19
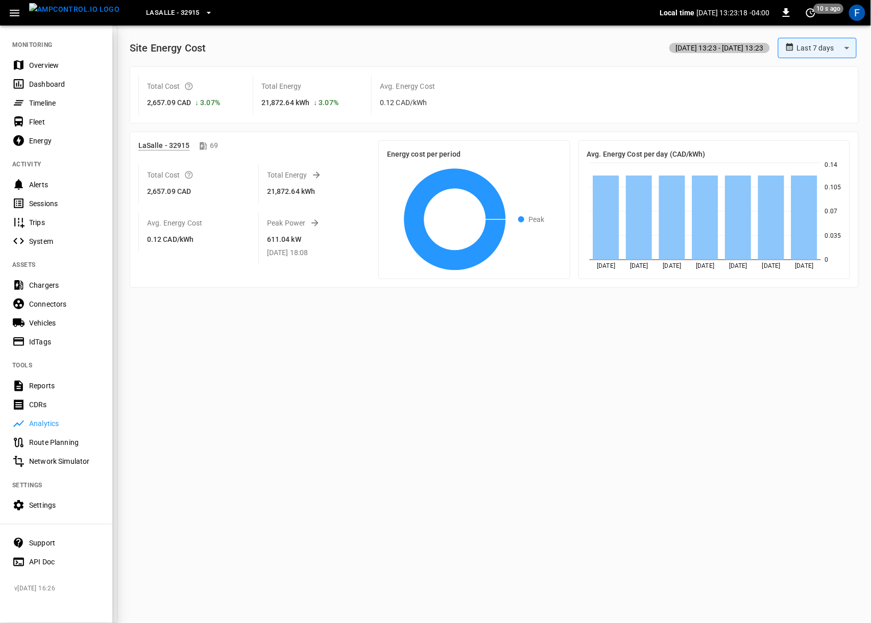
click at [443, 310] on div at bounding box center [435, 311] width 871 height 623
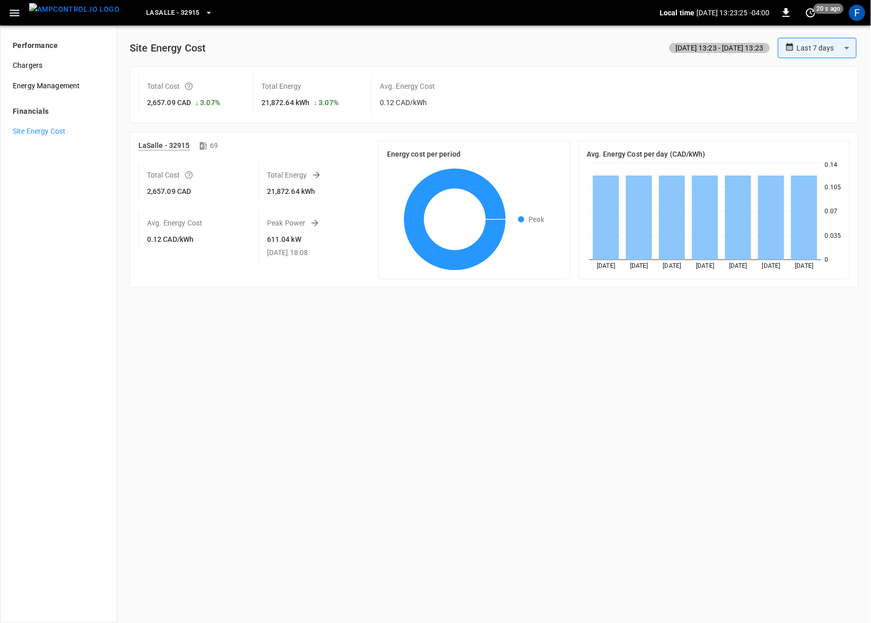
click at [16, 13] on icon "button" at bounding box center [14, 13] width 13 height 13
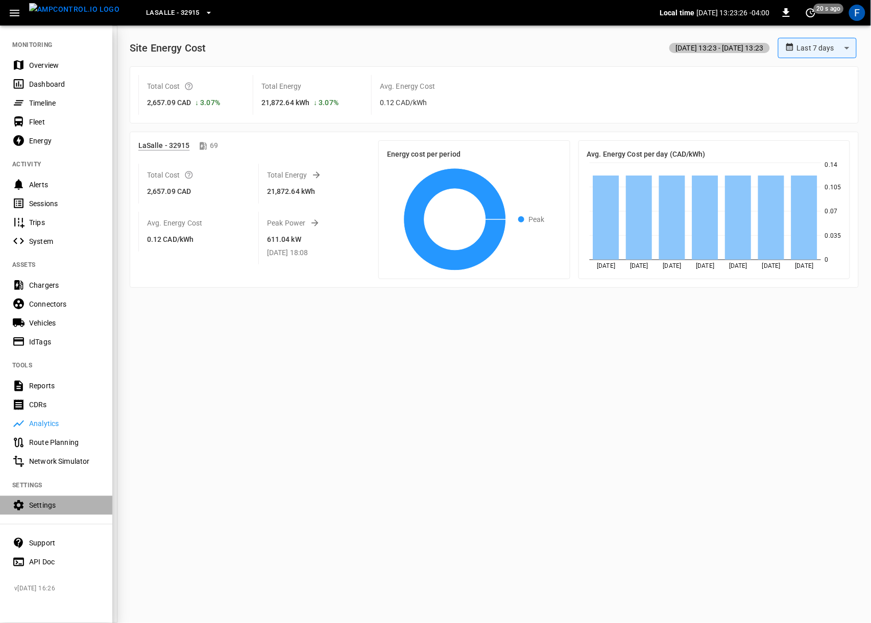
click at [57, 505] on div "Settings" at bounding box center [64, 505] width 71 height 10
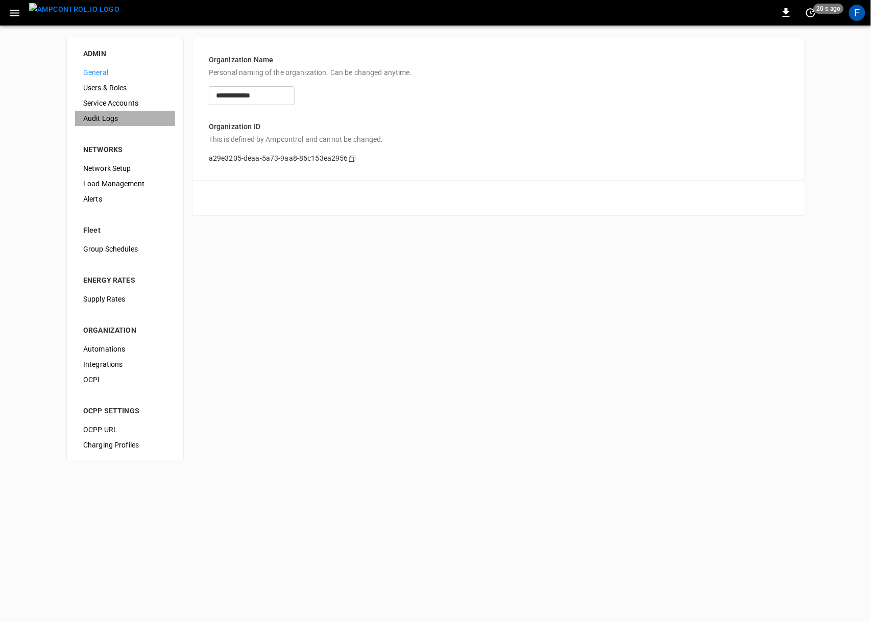
click at [115, 121] on span "Audit Logs" at bounding box center [125, 118] width 84 height 11
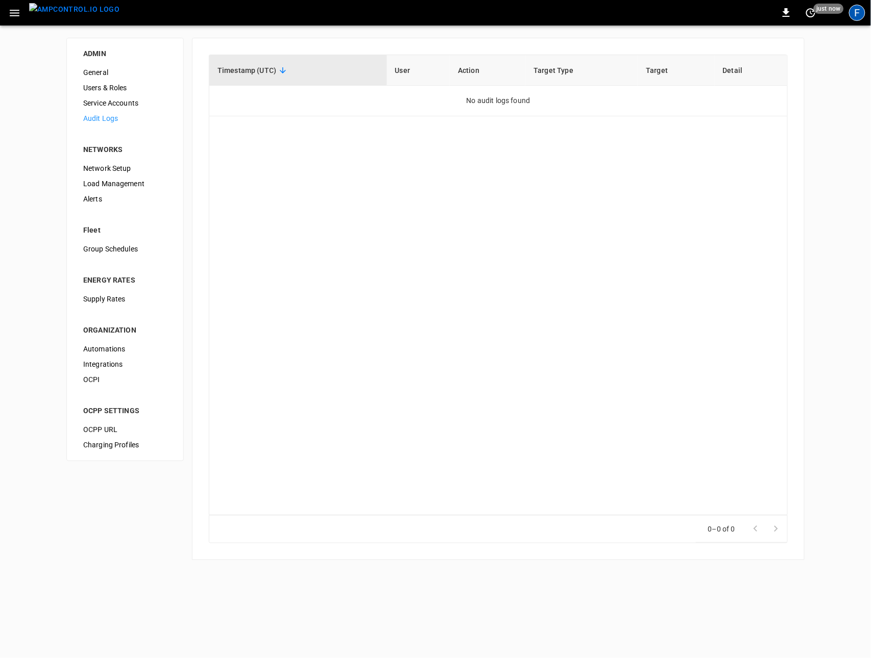
click at [855, 17] on div "F" at bounding box center [857, 13] width 16 height 16
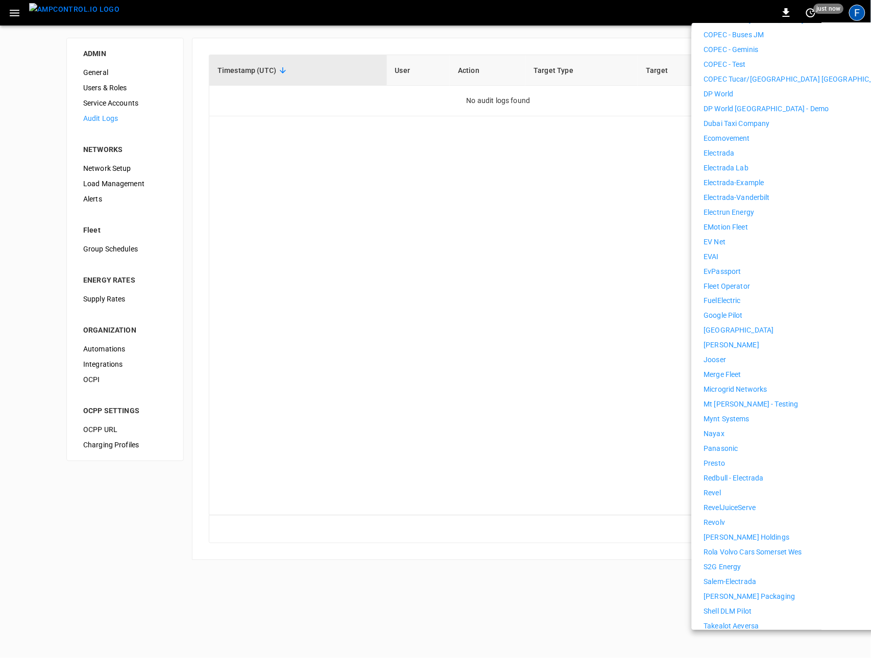
scroll to position [470, 0]
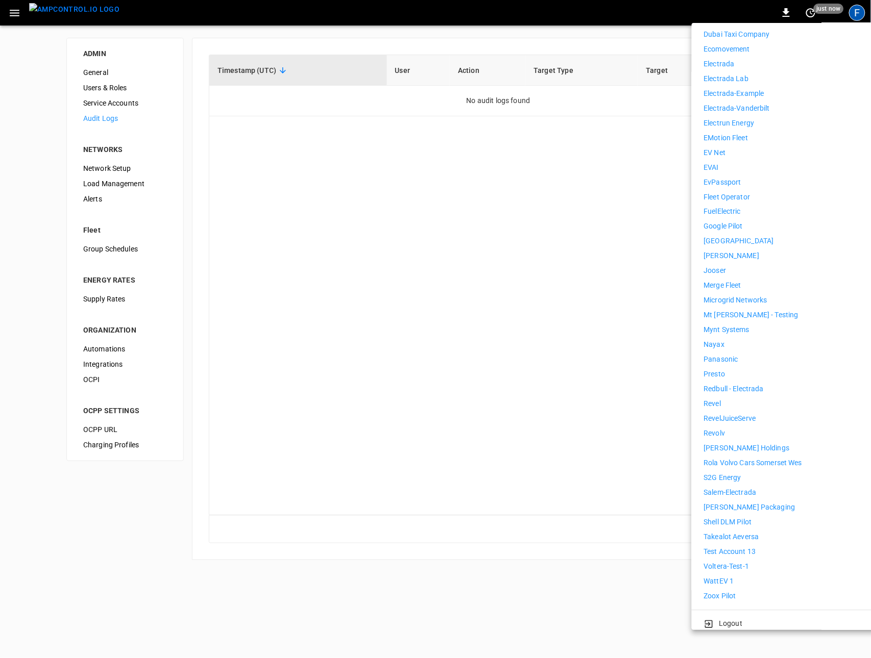
click at [737, 547] on p "Test Account 13" at bounding box center [730, 552] width 52 height 11
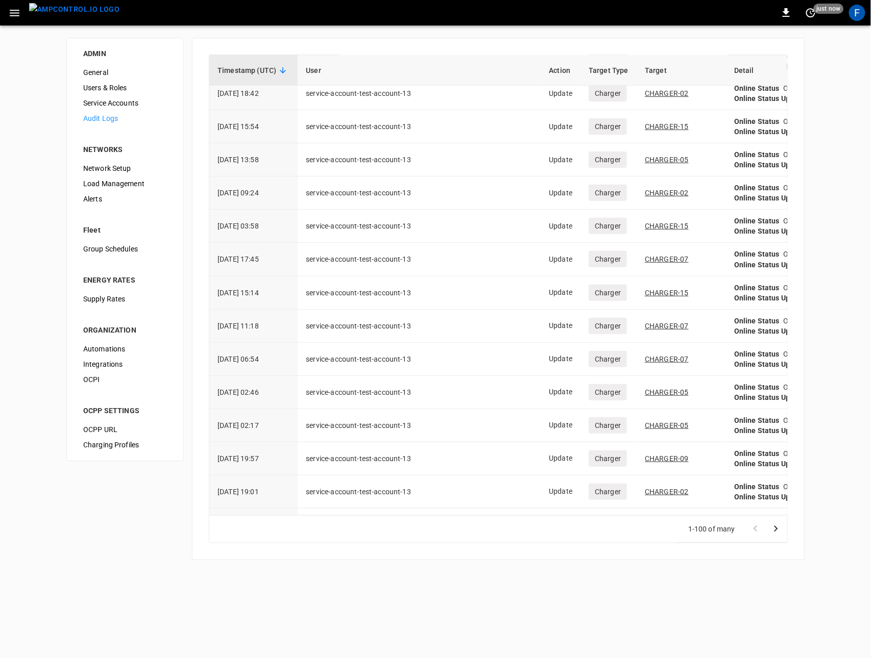
scroll to position [2899, 0]
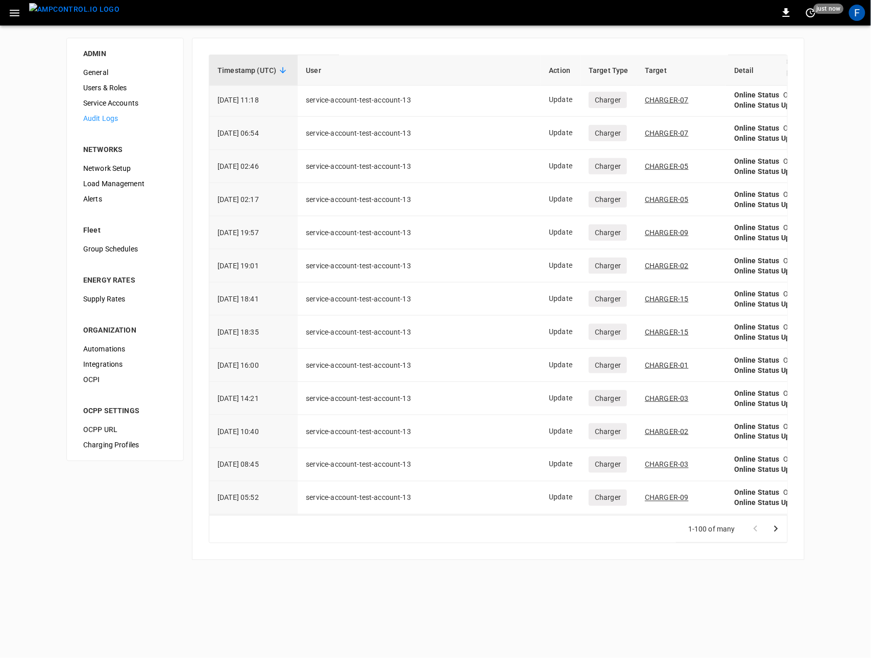
click at [780, 536] on button "Go to next page" at bounding box center [775, 529] width 20 height 20
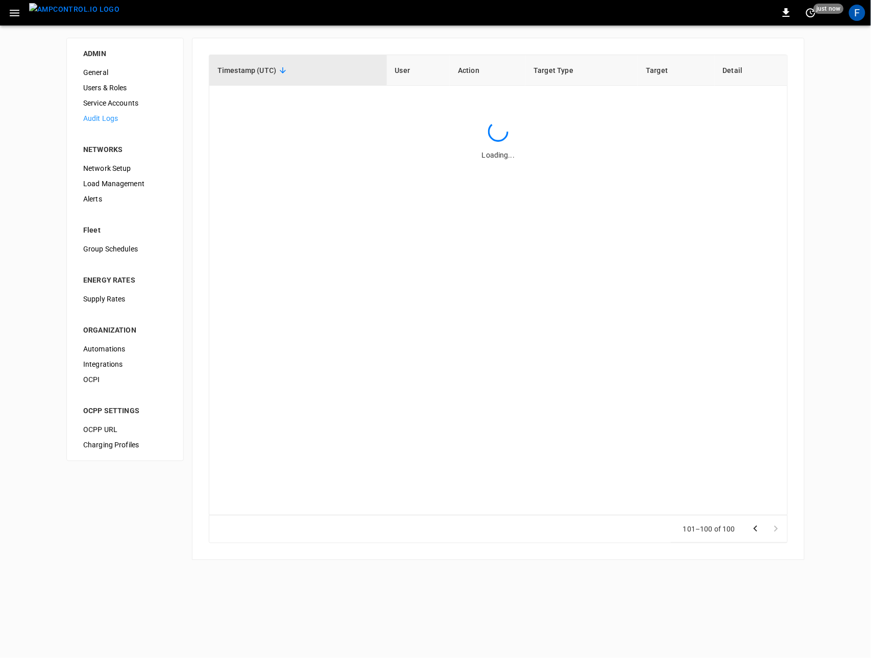
click at [780, 536] on div at bounding box center [765, 529] width 41 height 20
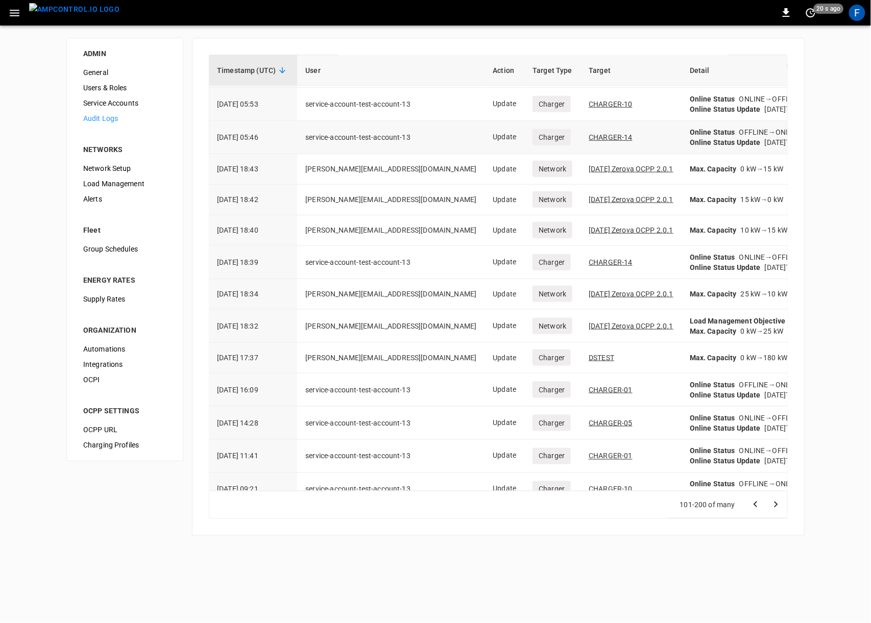
scroll to position [2884, 0]
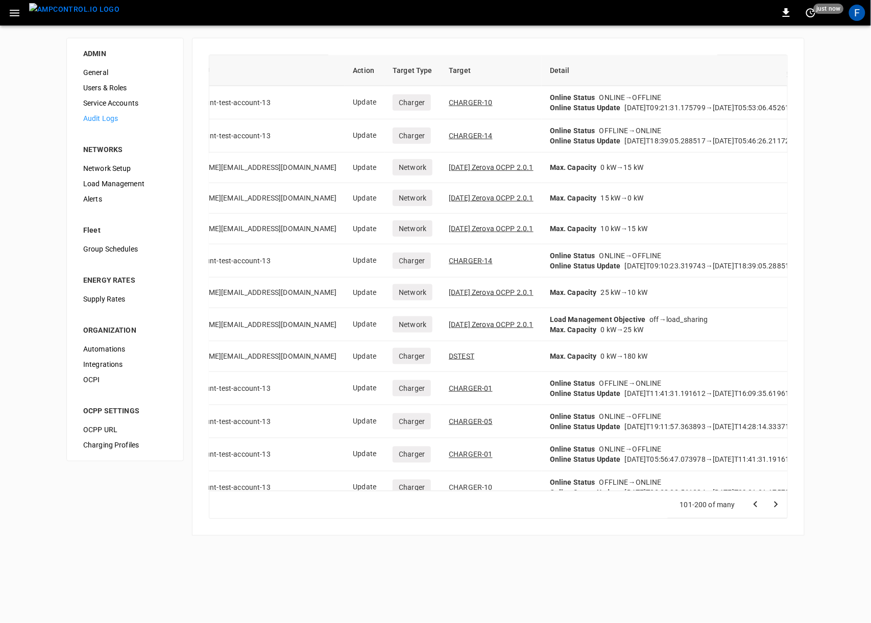
drag, startPoint x: 668, startPoint y: 386, endPoint x: 783, endPoint y: 400, distance: 115.6
click at [783, 400] on div "Timestamp (UTC) User Action Target Type Target Detail [DATE] 05:36 service-acco…" at bounding box center [498, 273] width 579 height 436
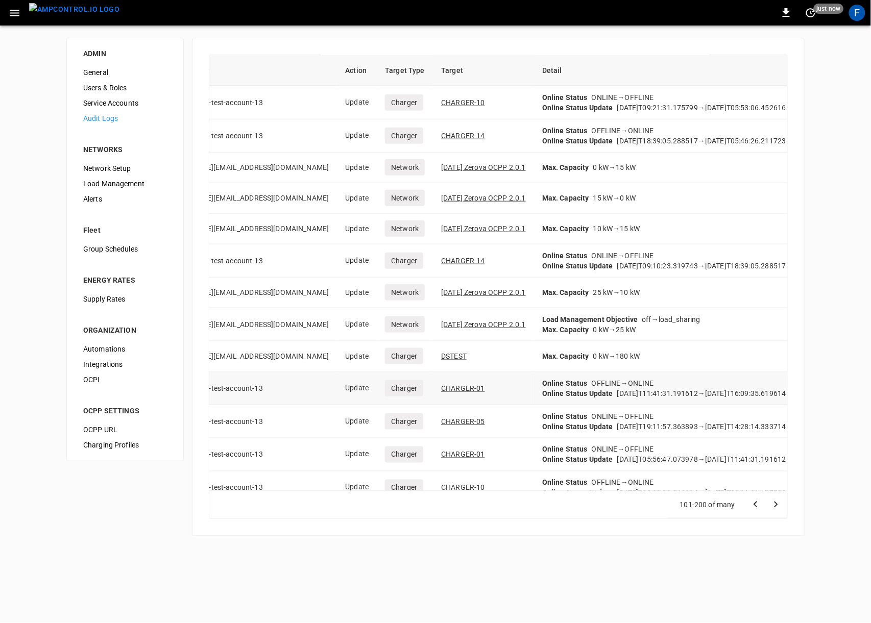
drag, startPoint x: 596, startPoint y: 404, endPoint x: 514, endPoint y: 396, distance: 82.1
click at [593, 404] on td "Online Status OFFLINE → ONLINE Online Status Update [DATE]T11:41:31.191612 → [D…" at bounding box center [704, 388] width 340 height 33
drag, startPoint x: 500, startPoint y: 388, endPoint x: 769, endPoint y: 392, distance: 269.5
click at [769, 392] on div "Online Status OFFLINE → ONLINE Online Status Update [DATE]T11:41:31.191612 → [D…" at bounding box center [704, 388] width 324 height 20
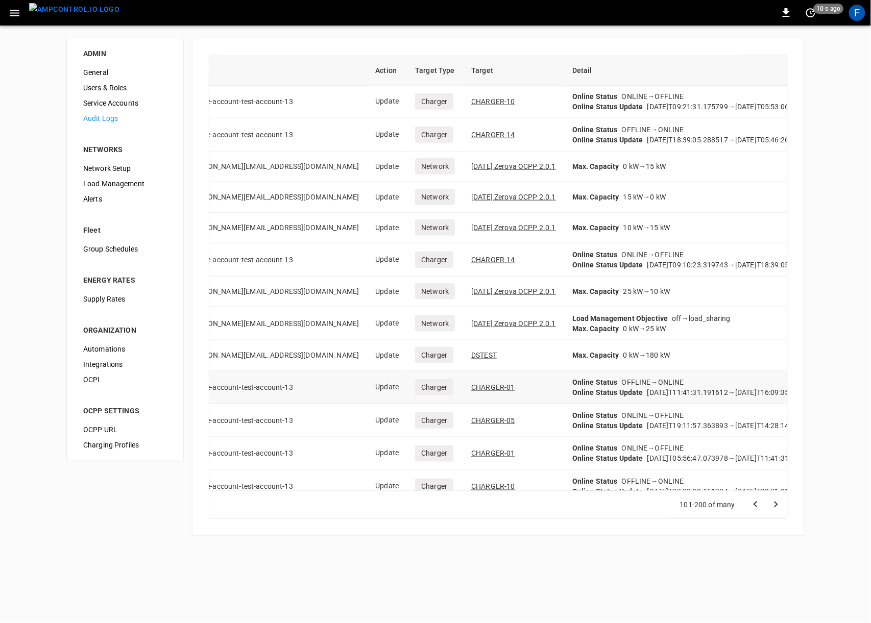
scroll to position [2885, 85]
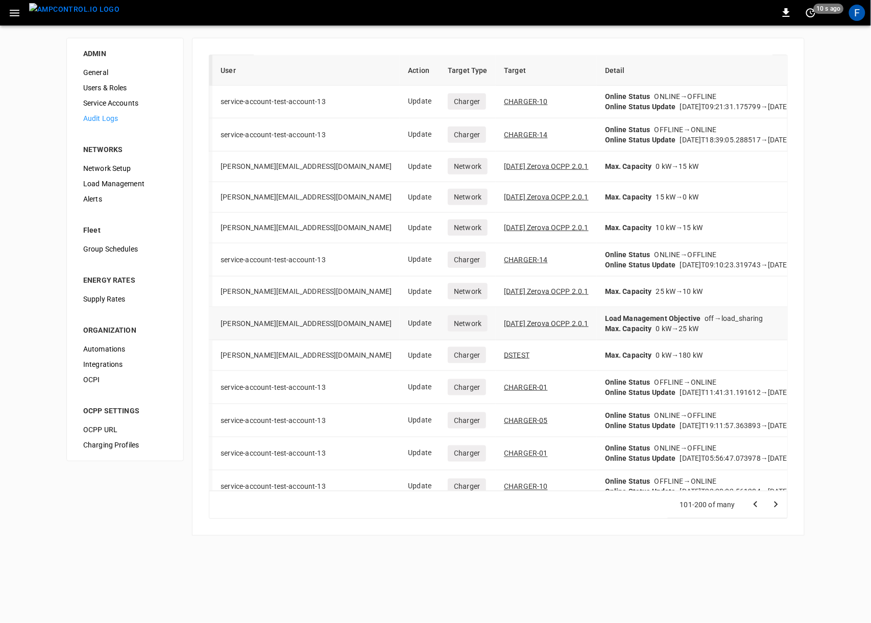
drag, startPoint x: 612, startPoint y: 336, endPoint x: 564, endPoint y: 332, distance: 47.6
click at [612, 334] on div "Max. Capacity 0 kW → 25 kW" at bounding box center [767, 329] width 324 height 10
drag, startPoint x: 567, startPoint y: 324, endPoint x: 652, endPoint y: 318, distance: 84.4
click at [652, 318] on div "Load Management Objective off → load_sharing" at bounding box center [767, 318] width 324 height 10
click at [705, 320] on span "off → load_sharing" at bounding box center [734, 318] width 58 height 8
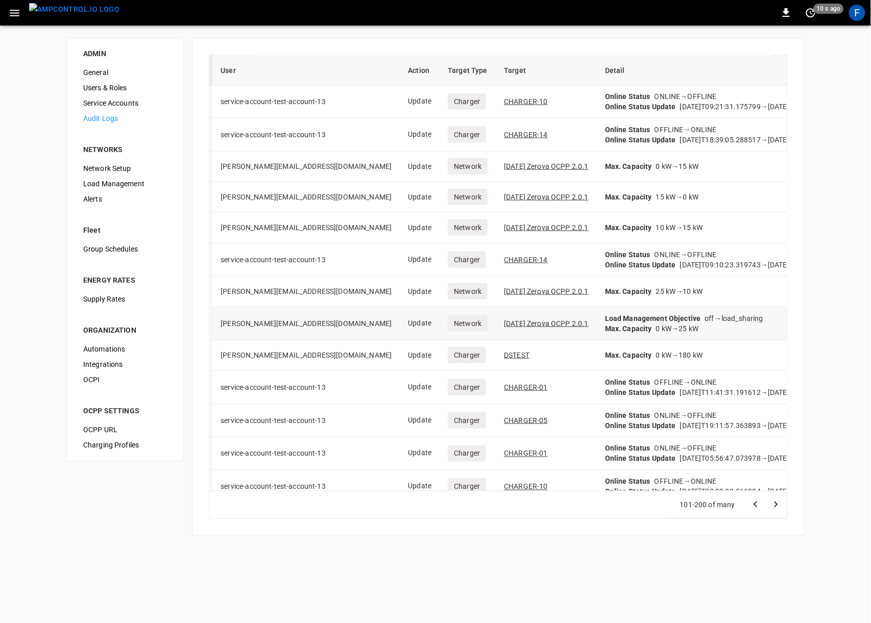
click at [705, 320] on span "off → load_sharing" at bounding box center [734, 318] width 58 height 8
click at [656, 332] on span "0 kW → 25 kW" at bounding box center [677, 329] width 43 height 8
drag, startPoint x: 604, startPoint y: 332, endPoint x: 632, endPoint y: 332, distance: 28.6
click at [656, 332] on span "0 kW → 25 kW" at bounding box center [677, 329] width 43 height 8
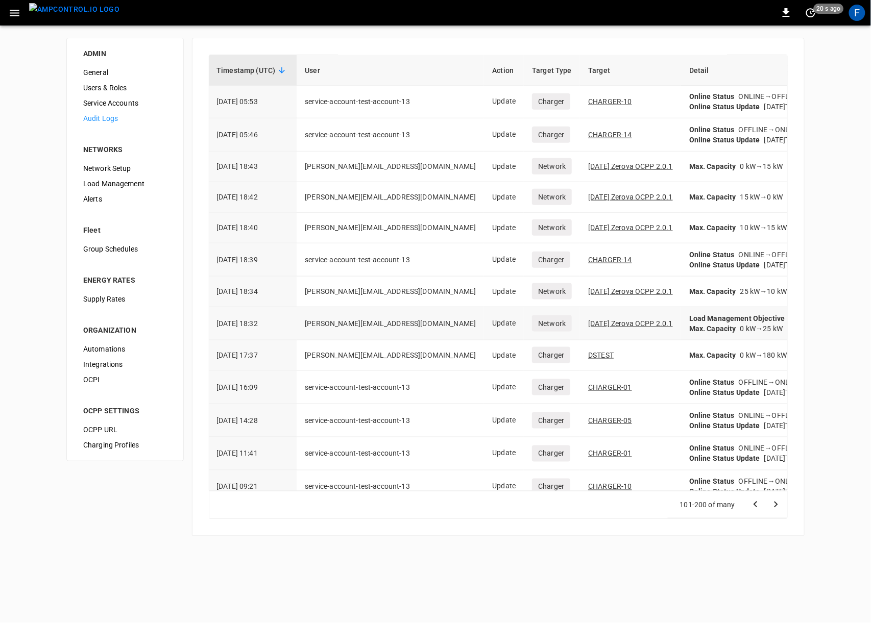
scroll to position [2901, 1]
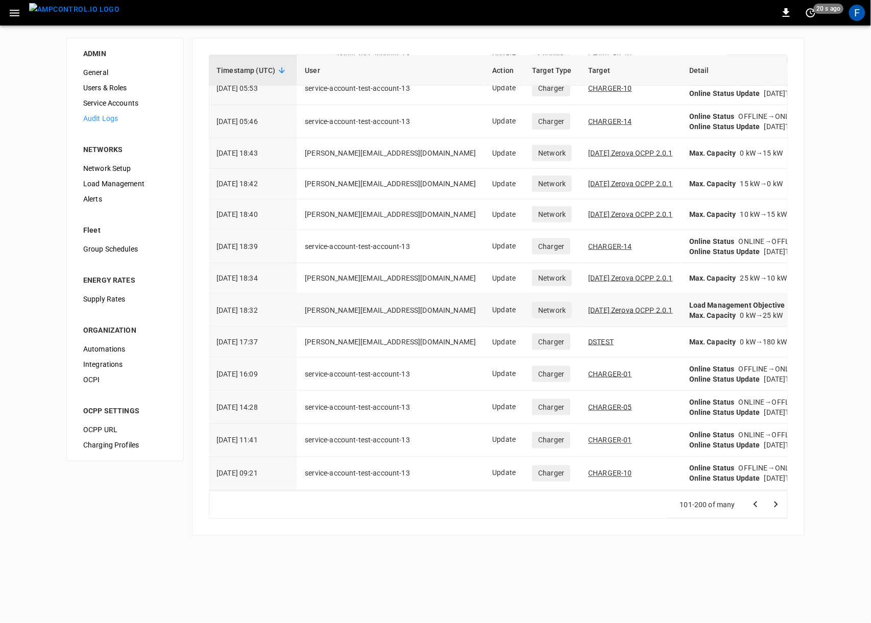
click at [305, 312] on td "sebastian@ampcontrol.io" at bounding box center [389, 310] width 187 height 33
click at [227, 315] on td "2025-09-10 18:32" at bounding box center [252, 310] width 88 height 33
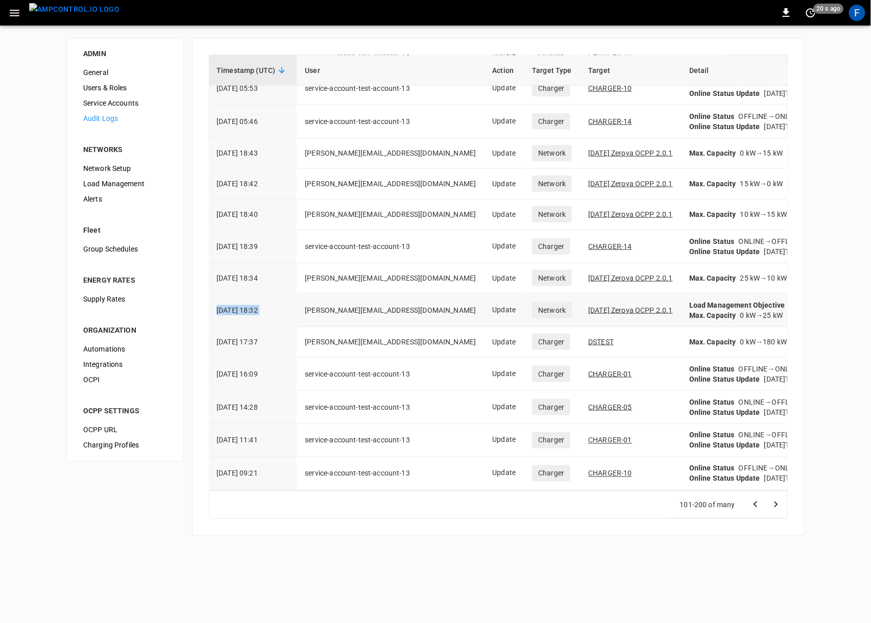
click at [227, 315] on td "2025-09-10 18:32" at bounding box center [252, 310] width 88 height 33
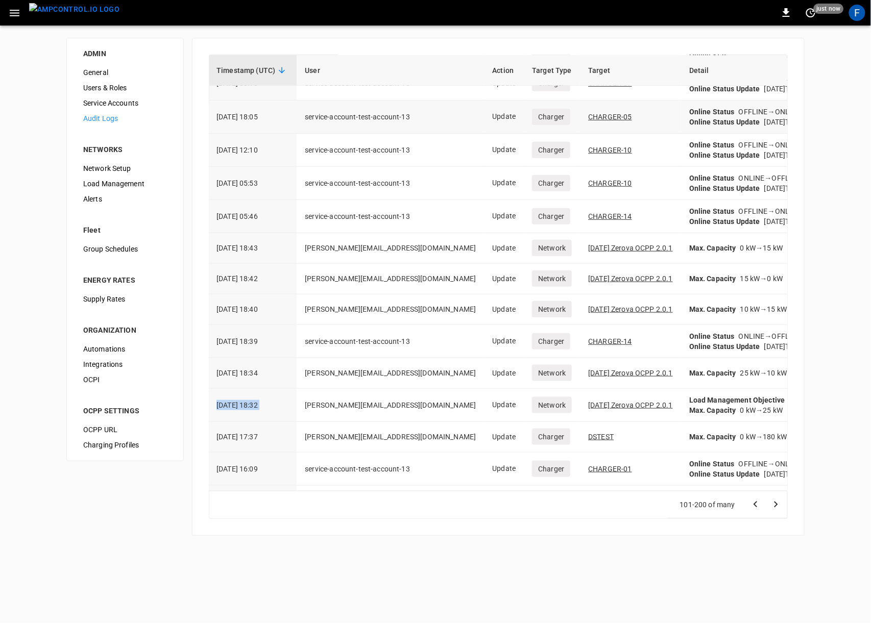
scroll to position [2801, 1]
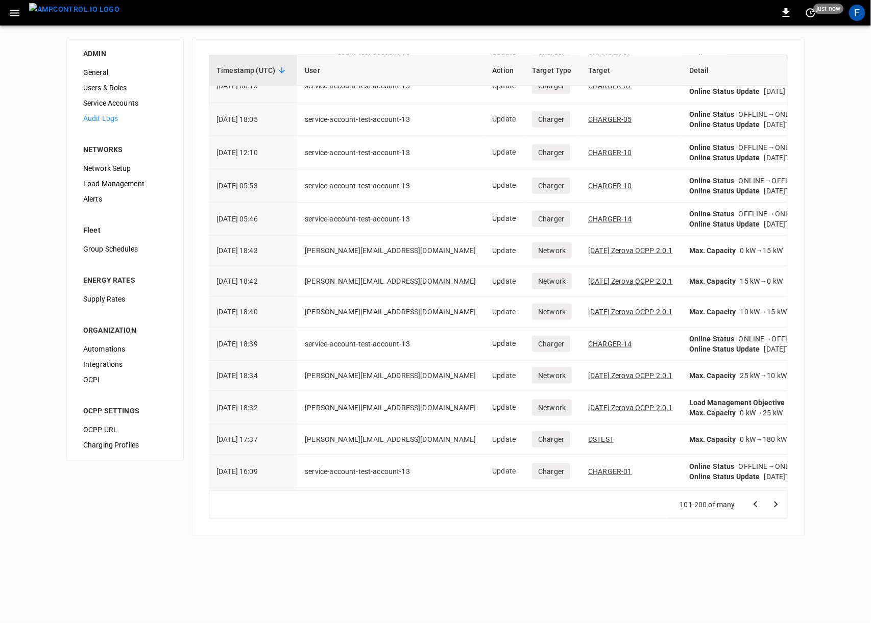
click at [270, 38] on div "Timestamp (UTC) User Action Target Type Target Detail 2025-09-23 05:36 service-…" at bounding box center [498, 287] width 612 height 498
click at [304, 51] on div "Timestamp (UTC) User Action Target Type Target Detail 2025-09-23 05:36 service-…" at bounding box center [498, 287] width 612 height 498
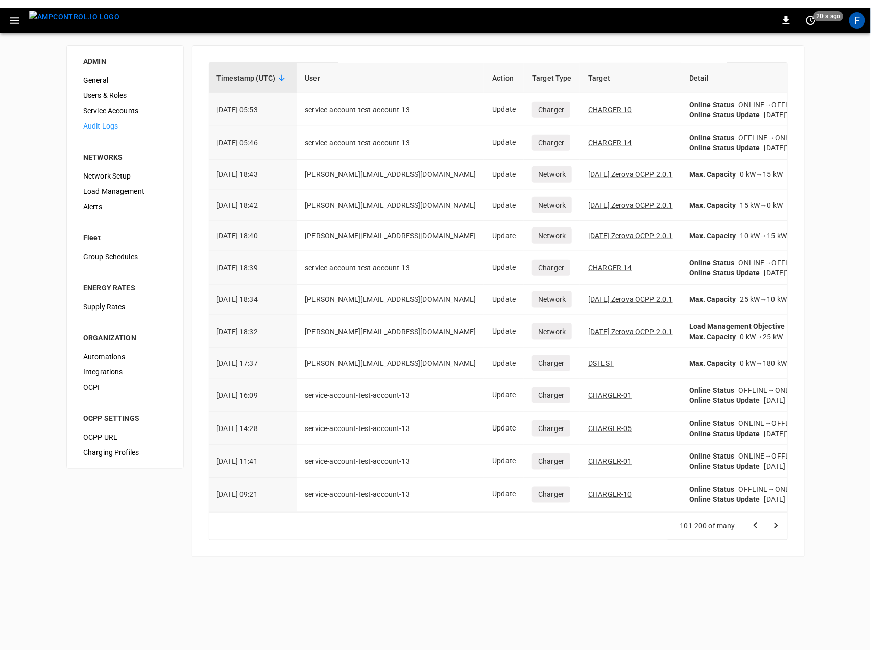
scroll to position [2887, 1]
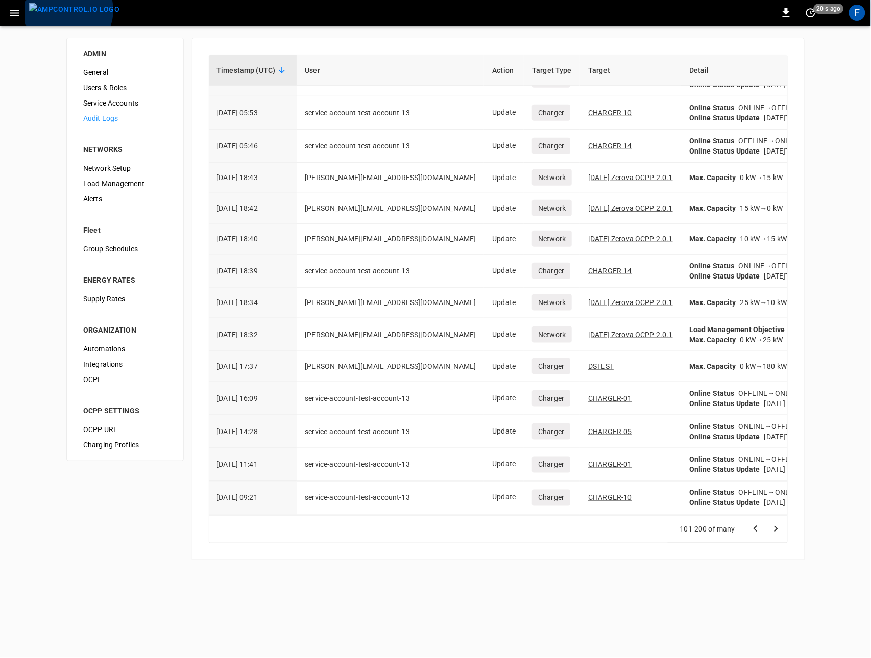
click at [67, 10] on img "menu" at bounding box center [74, 9] width 90 height 13
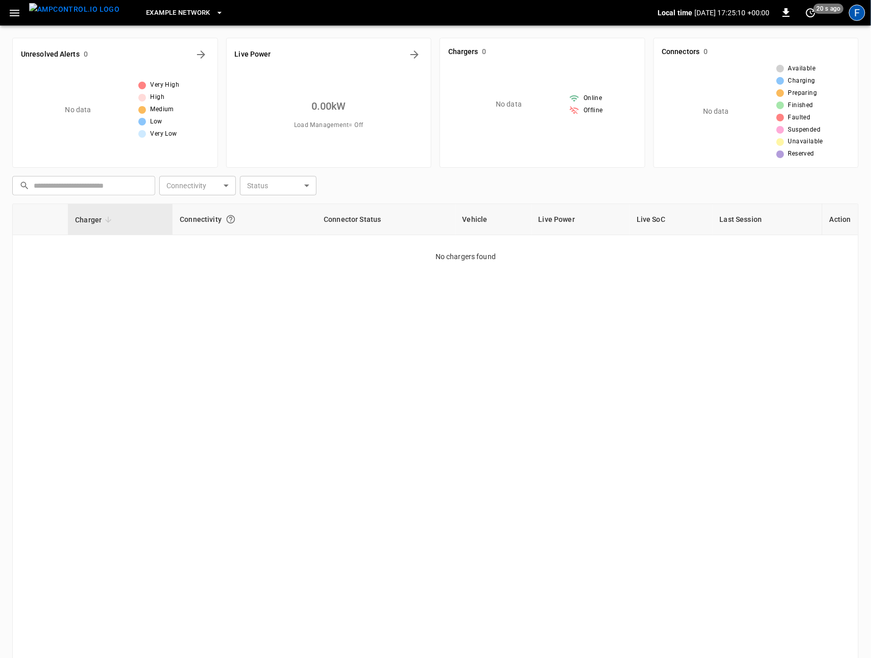
click at [860, 14] on div "F" at bounding box center [857, 13] width 16 height 16
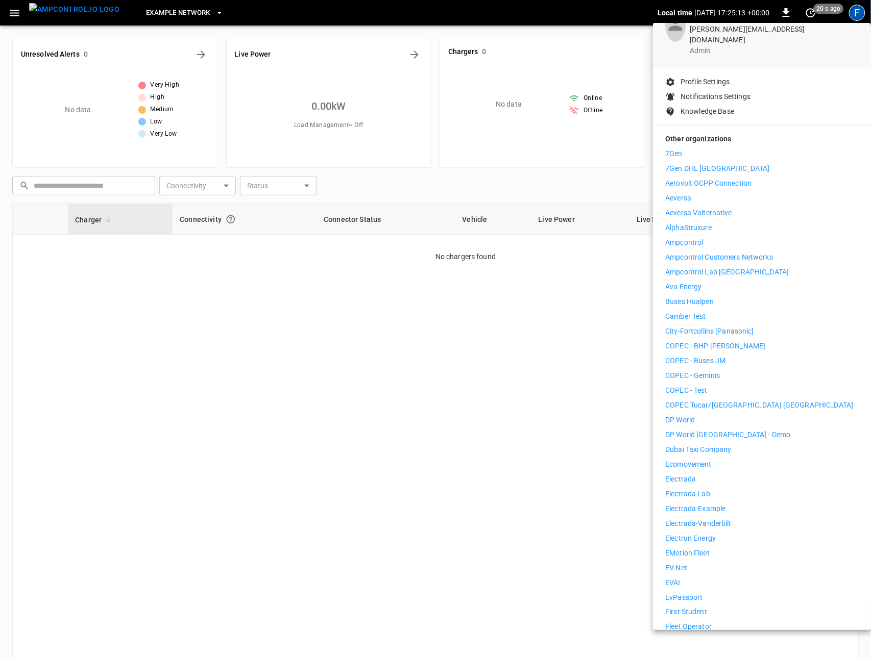
scroll to position [101, 0]
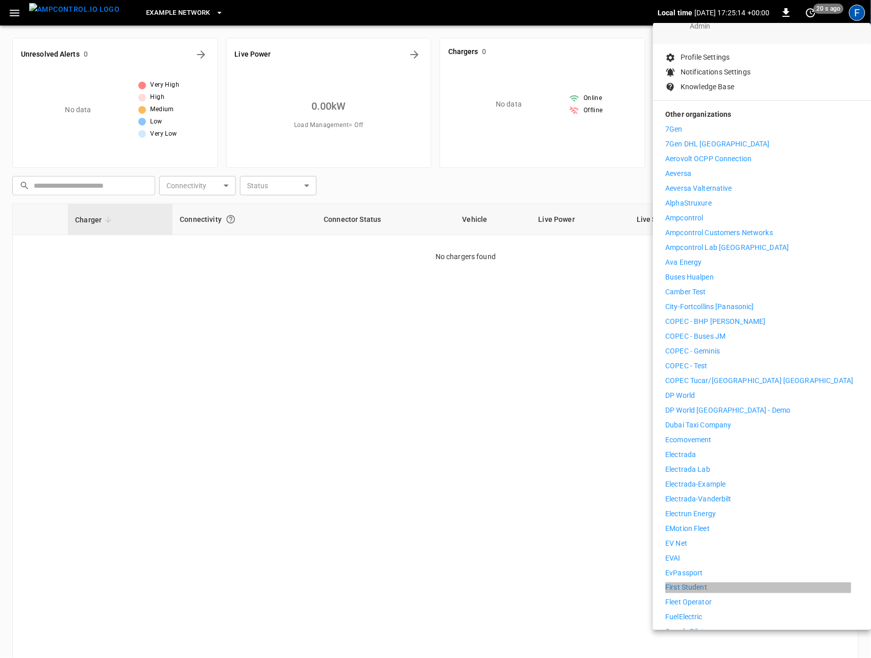
click at [694, 583] on p "First Student" at bounding box center [686, 588] width 42 height 11
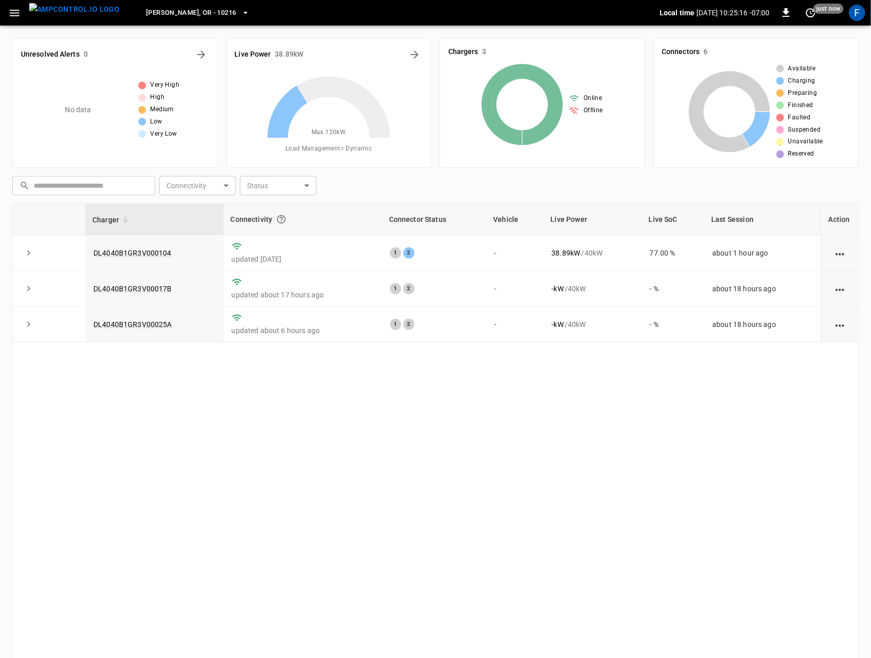
click at [14, 19] on button "button" at bounding box center [14, 13] width 21 height 19
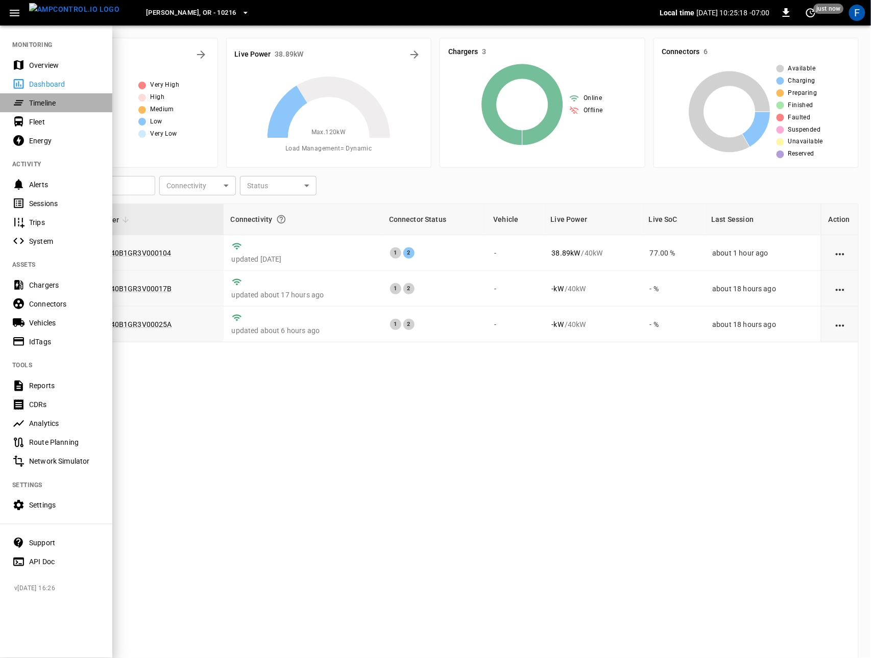
click at [44, 102] on div "Timeline" at bounding box center [64, 103] width 71 height 10
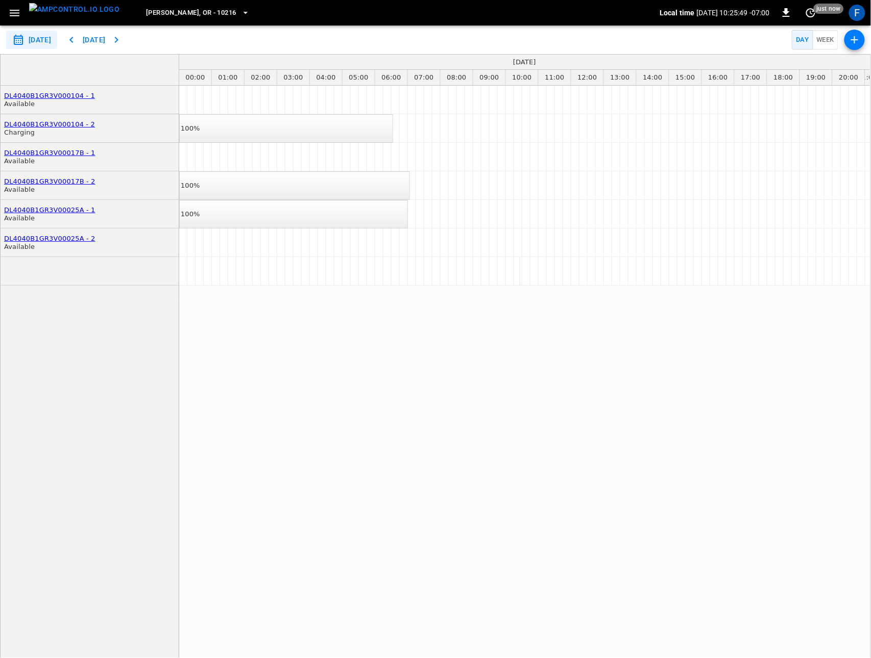
click at [18, 14] on icon "button" at bounding box center [14, 13] width 13 height 13
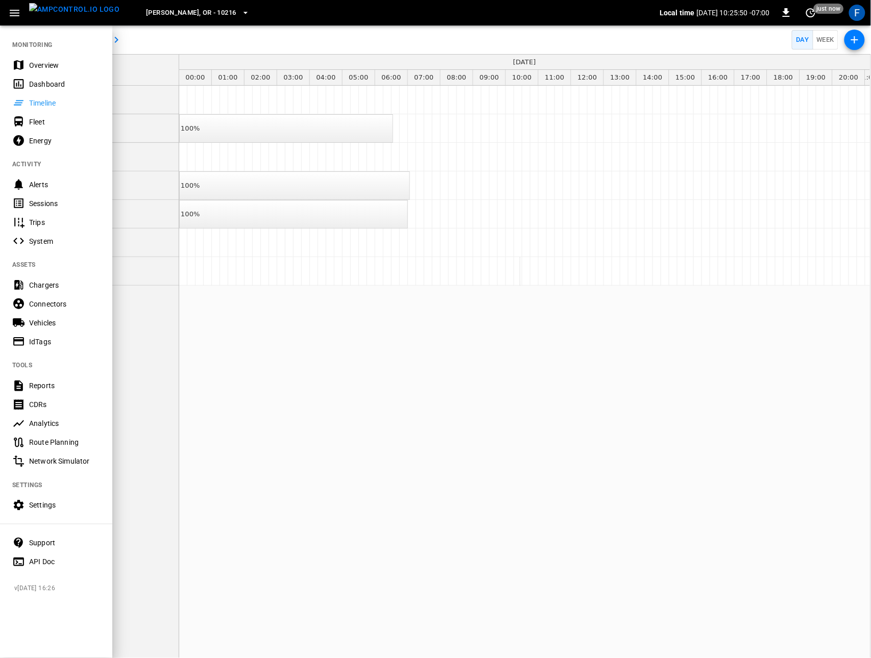
click at [18, 14] on icon "button" at bounding box center [14, 13] width 13 height 13
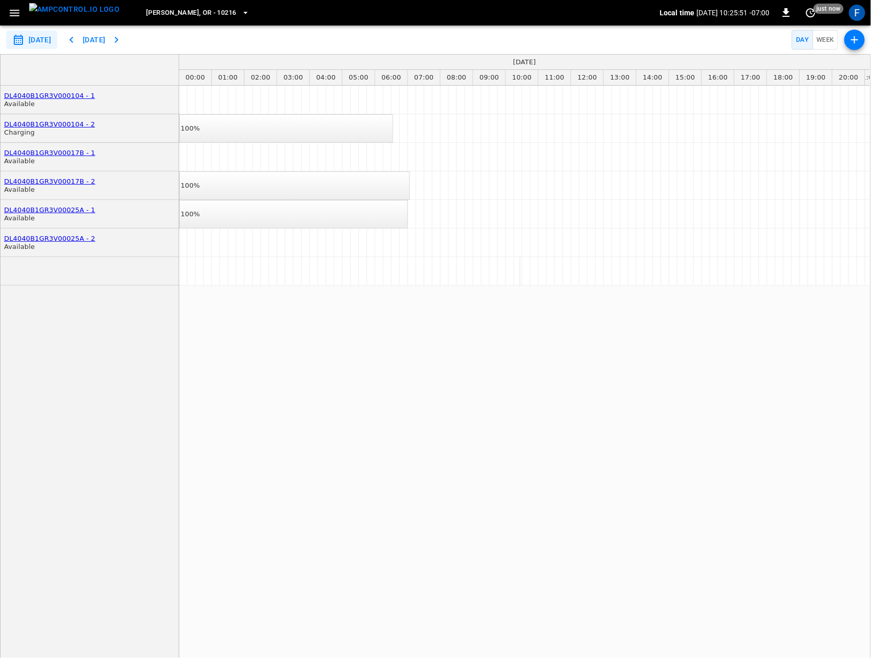
click at [20, 14] on icon "button" at bounding box center [14, 13] width 13 height 13
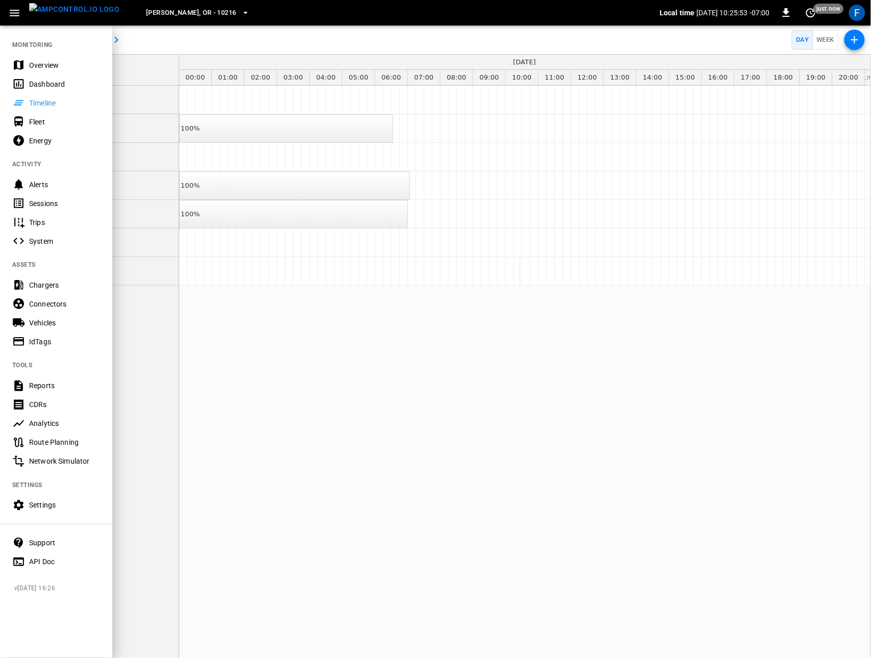
click at [52, 338] on div "IdTags" at bounding box center [64, 342] width 71 height 10
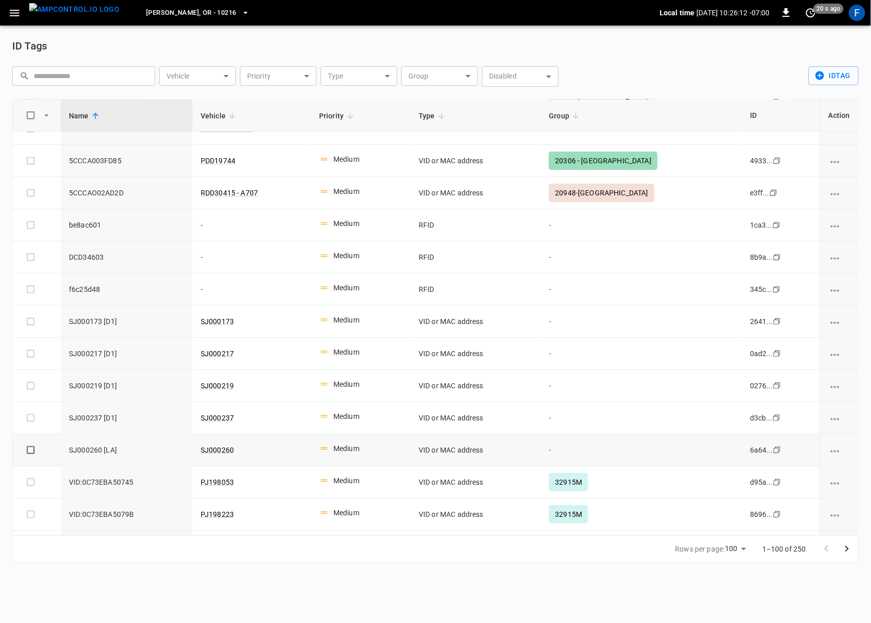
scroll to position [2815, 0]
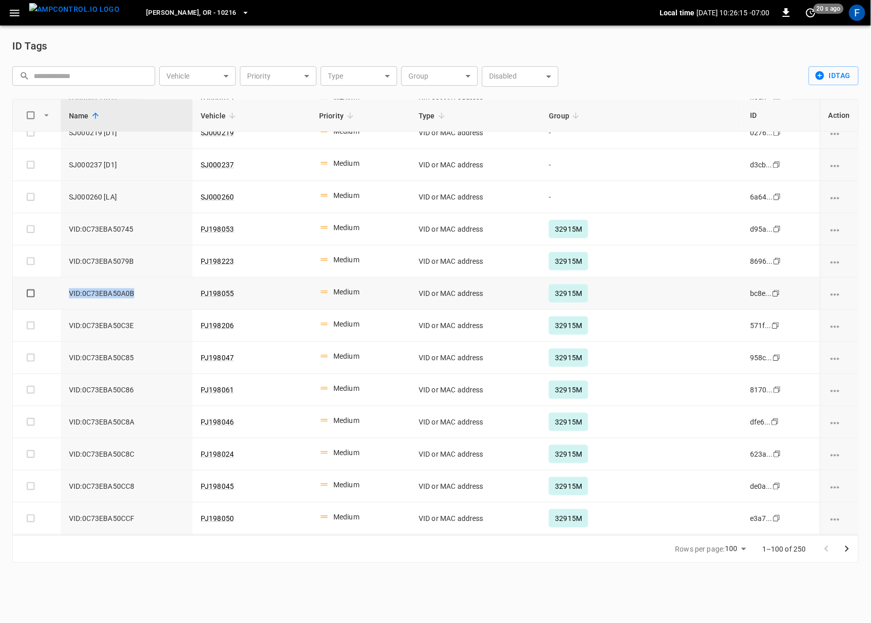
drag, startPoint x: 62, startPoint y: 295, endPoint x: 149, endPoint y: 295, distance: 86.8
click at [149, 295] on td "VID:0C73EBA50A0B" at bounding box center [127, 294] width 132 height 32
click at [149, 295] on span "VID:0C73EBA50A0B" at bounding box center [126, 293] width 115 height 10
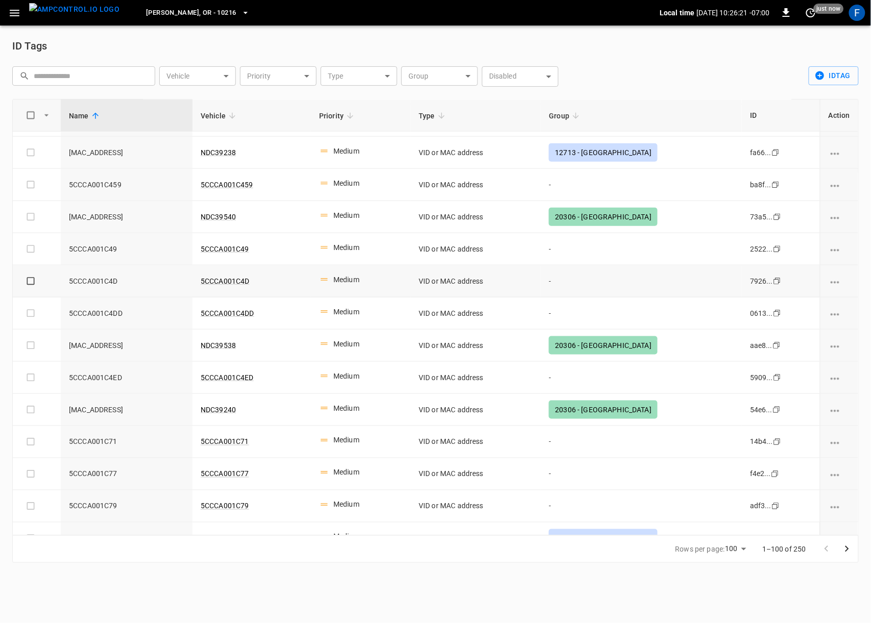
scroll to position [314, 0]
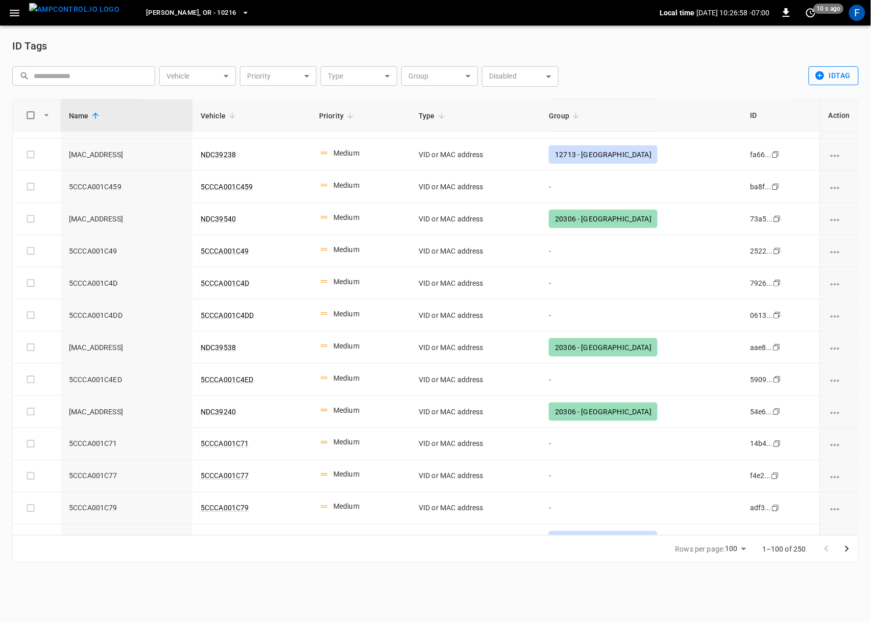
click at [844, 78] on button "idTag" at bounding box center [833, 75] width 50 height 19
click at [15, 13] on div at bounding box center [435, 311] width 871 height 623
click at [20, 13] on icon "button" at bounding box center [14, 13] width 13 height 13
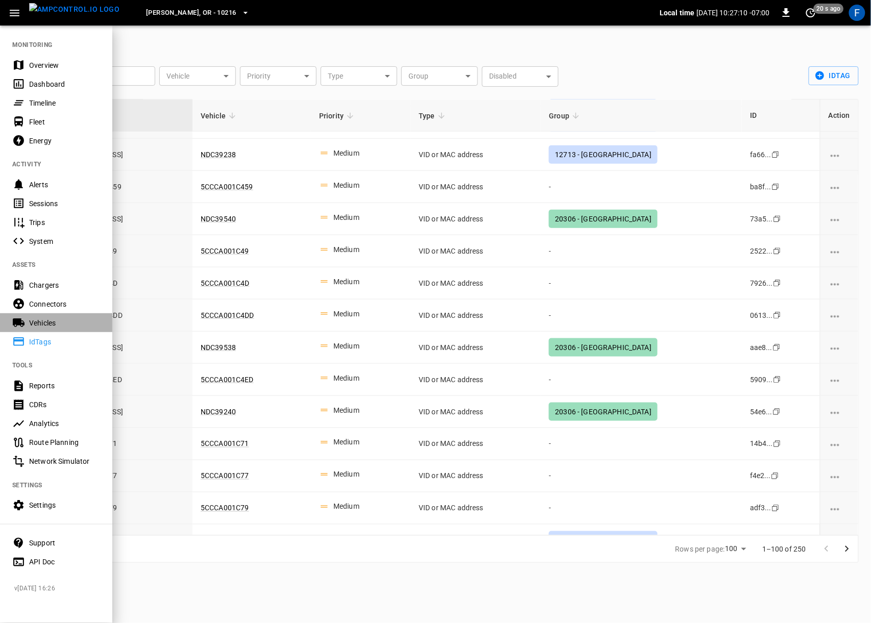
drag, startPoint x: 37, startPoint y: 323, endPoint x: 56, endPoint y: 318, distance: 19.3
click at [37, 323] on div "Vehicles" at bounding box center [64, 323] width 71 height 10
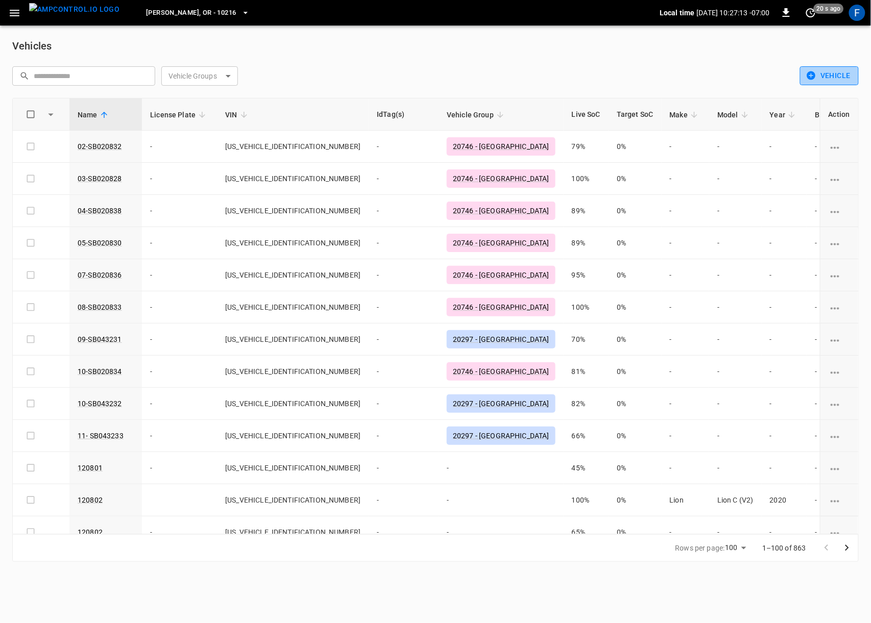
click at [821, 75] on button "Vehicle" at bounding box center [829, 75] width 59 height 19
click at [820, 113] on li "Bulk Import" at bounding box center [827, 114] width 54 height 17
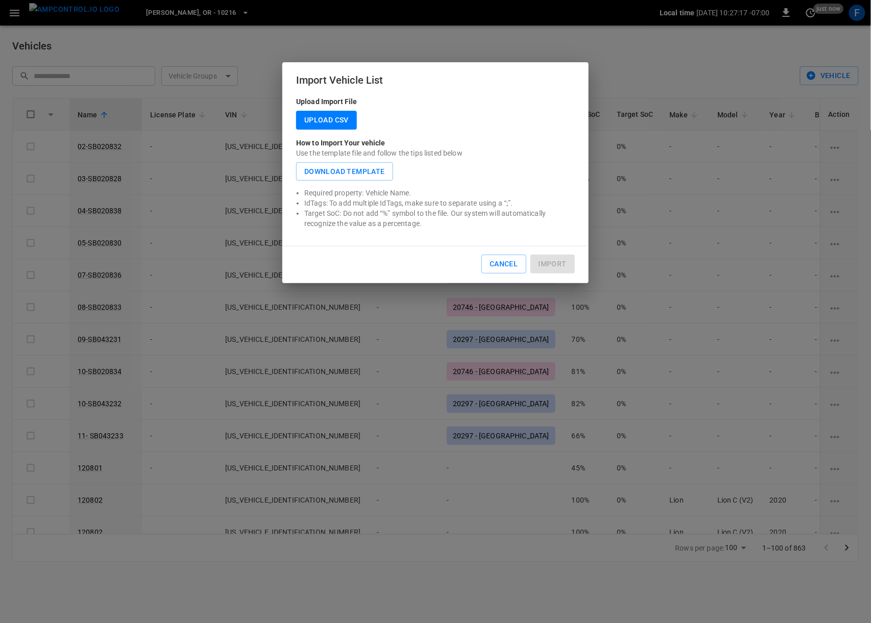
drag, startPoint x: 354, startPoint y: 203, endPoint x: 438, endPoint y: 203, distance: 84.2
click at [355, 203] on p "IdTags: To add multiple IdTags, make sure to separate using a “;”." at bounding box center [439, 203] width 270 height 10
drag, startPoint x: 432, startPoint y: 204, endPoint x: 537, endPoint y: 205, distance: 105.1
click at [537, 205] on p "IdTags: To add multiple IdTags, make sure to separate using a “;”." at bounding box center [439, 203] width 270 height 10
drag, startPoint x: 510, startPoint y: 207, endPoint x: 518, endPoint y: 206, distance: 8.7
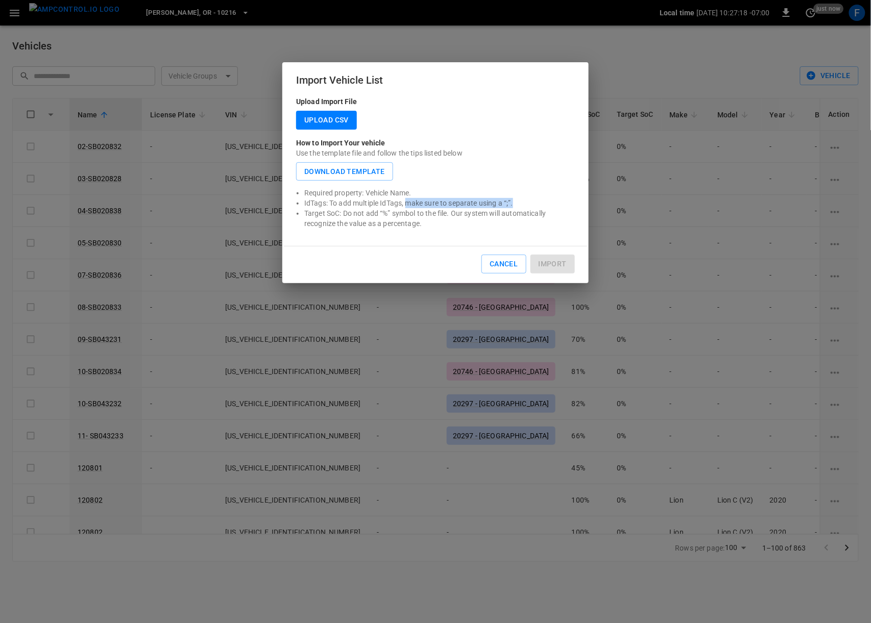
click at [511, 207] on p "IdTags: To add multiple IdTags, make sure to separate using a “;”." at bounding box center [439, 203] width 270 height 10
drag, startPoint x: 514, startPoint y: 204, endPoint x: 500, endPoint y: 205, distance: 14.8
click at [500, 205] on p "IdTags: To add multiple IdTags, make sure to separate using a “;”." at bounding box center [439, 203] width 270 height 10
click at [500, 269] on button "Cancel" at bounding box center [503, 264] width 44 height 19
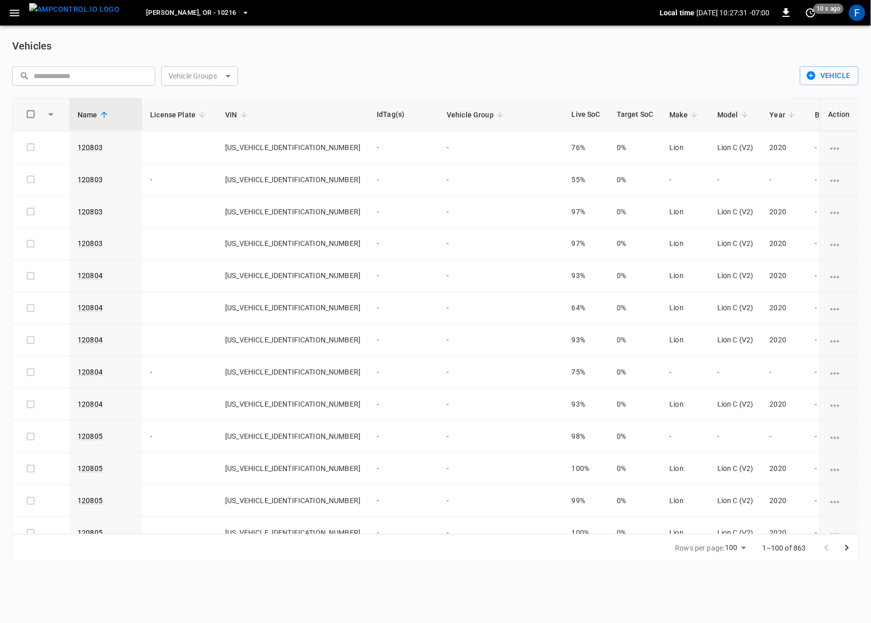
scroll to position [696, 0]
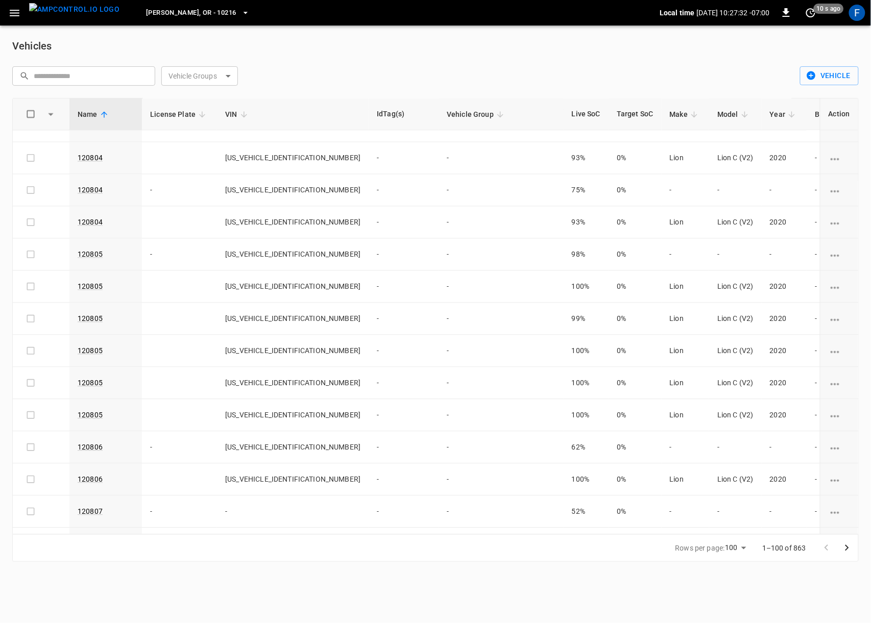
click at [21, 6] on button "button" at bounding box center [14, 13] width 21 height 19
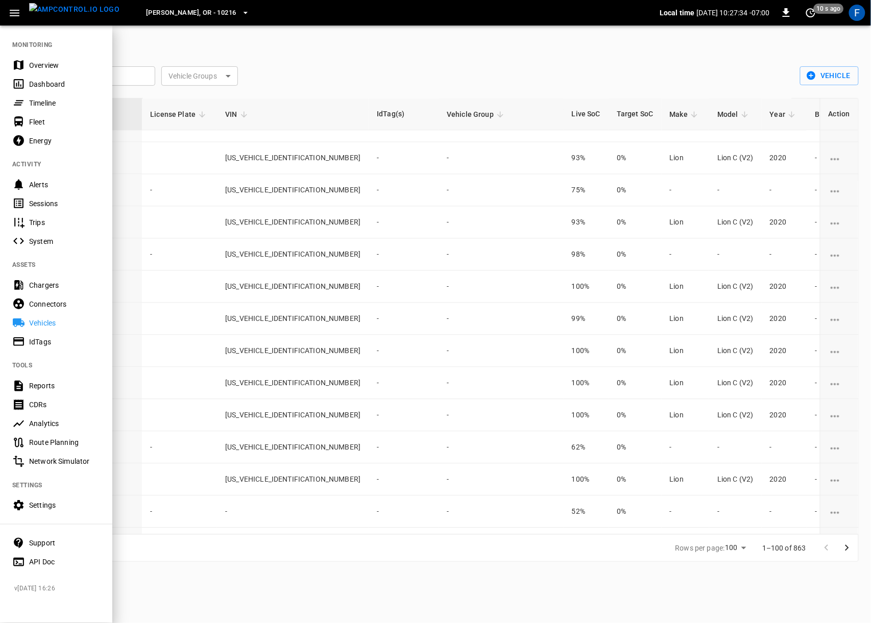
click at [60, 341] on div "IdTags" at bounding box center [64, 342] width 71 height 10
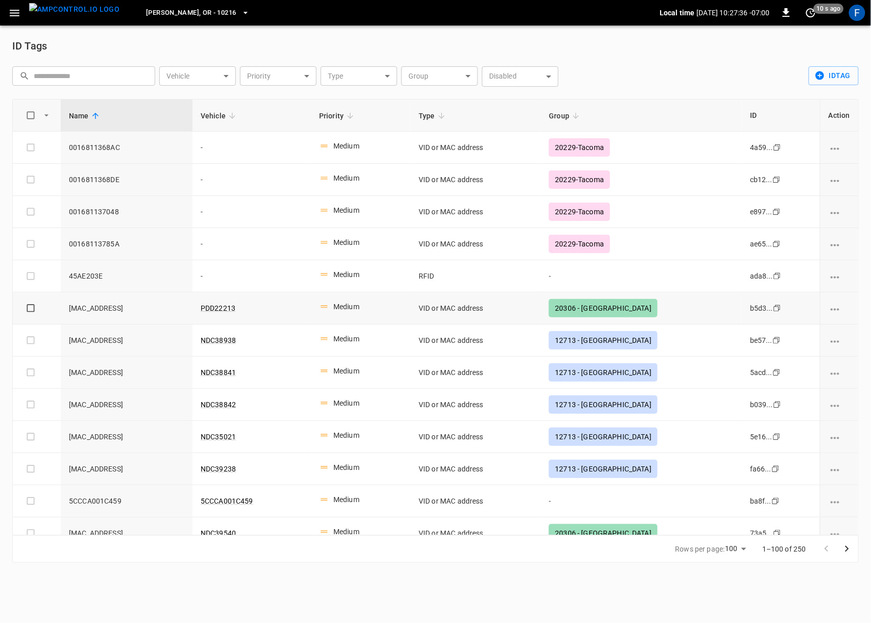
click at [69, 307] on span "5C:CC:A0:01:08:D7" at bounding box center [126, 308] width 115 height 10
click at [118, 309] on span "5C:CC:A0:01:08:D7" at bounding box center [126, 308] width 115 height 10
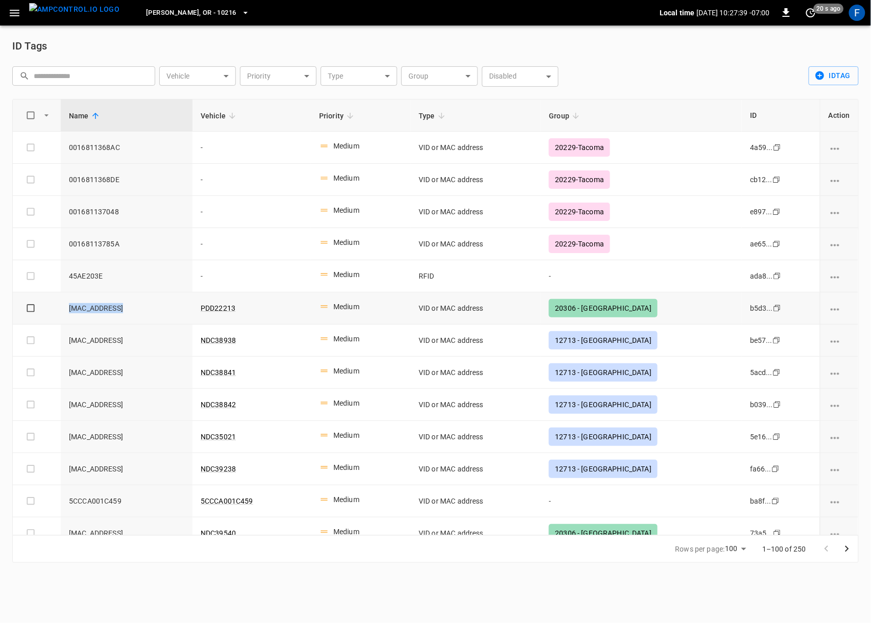
click at [118, 309] on span "5C:CC:A0:01:08:D7" at bounding box center [126, 308] width 115 height 10
click at [91, 311] on span "5C:CC:A0:01:08:D7" at bounding box center [126, 308] width 115 height 10
click at [103, 311] on span "5C:CC:A0:01:08:D7" at bounding box center [126, 308] width 115 height 10
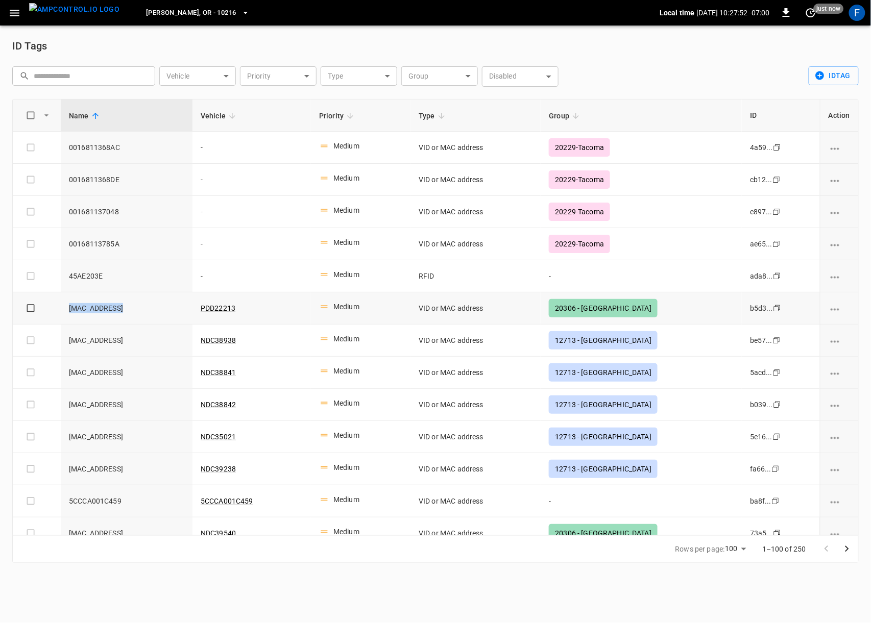
click at [103, 311] on span "5C:CC:A0:01:08:D7" at bounding box center [126, 308] width 115 height 10
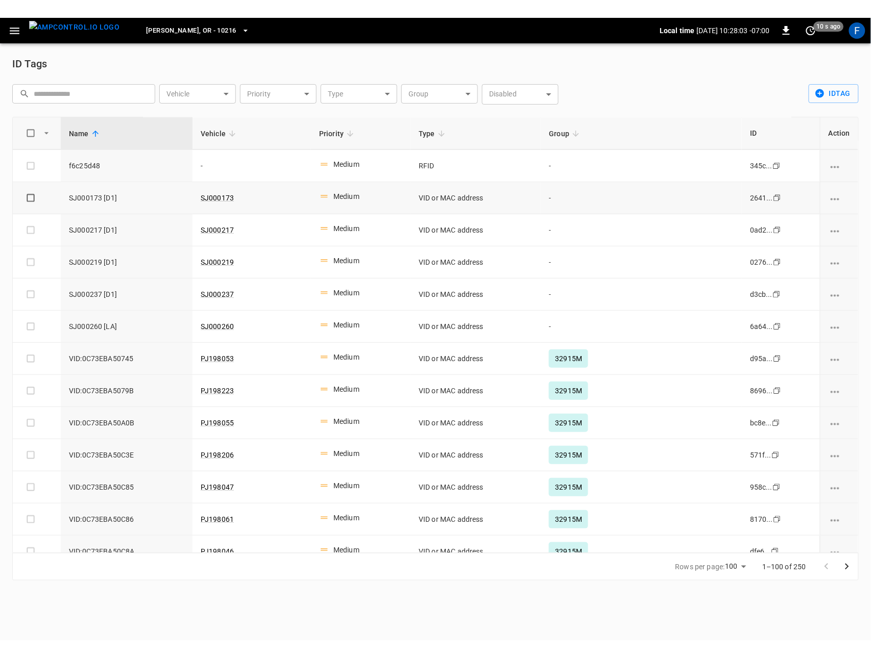
scroll to position [2815, 0]
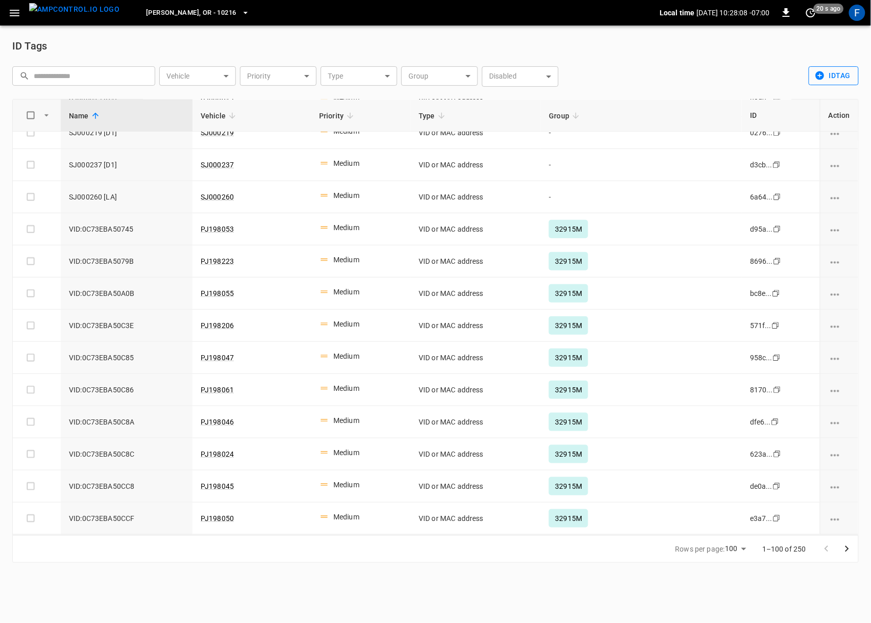
click at [840, 82] on button "idTag" at bounding box center [833, 75] width 50 height 19
click at [831, 112] on li "Bulk Import" at bounding box center [836, 114] width 54 height 17
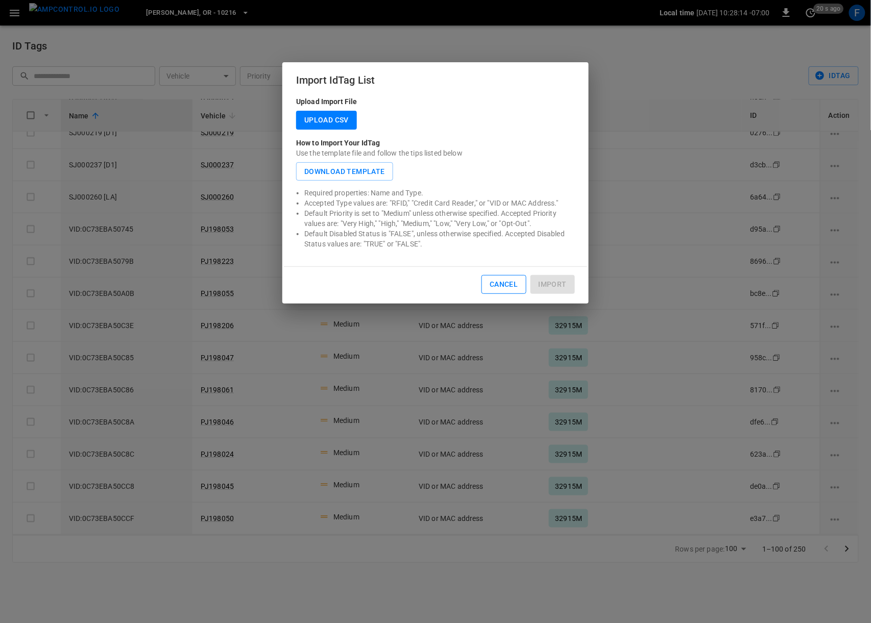
drag, startPoint x: 507, startPoint y: 284, endPoint x: 496, endPoint y: 280, distance: 11.9
click at [507, 284] on button "Cancel" at bounding box center [503, 284] width 44 height 19
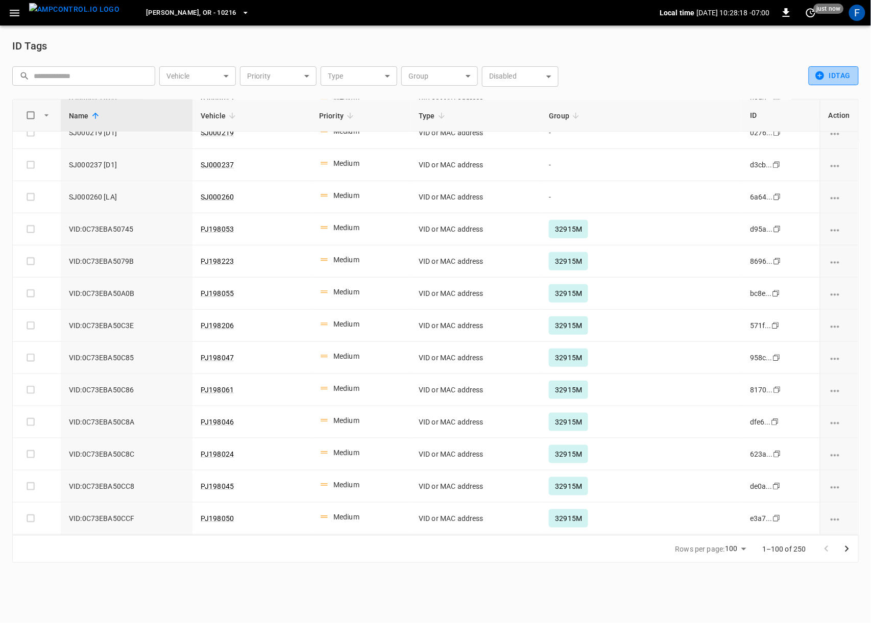
click at [843, 69] on button "idTag" at bounding box center [833, 75] width 50 height 19
drag, startPoint x: 838, startPoint y: 77, endPoint x: 561, endPoint y: 78, distance: 277.1
click at [838, 77] on div at bounding box center [435, 311] width 871 height 623
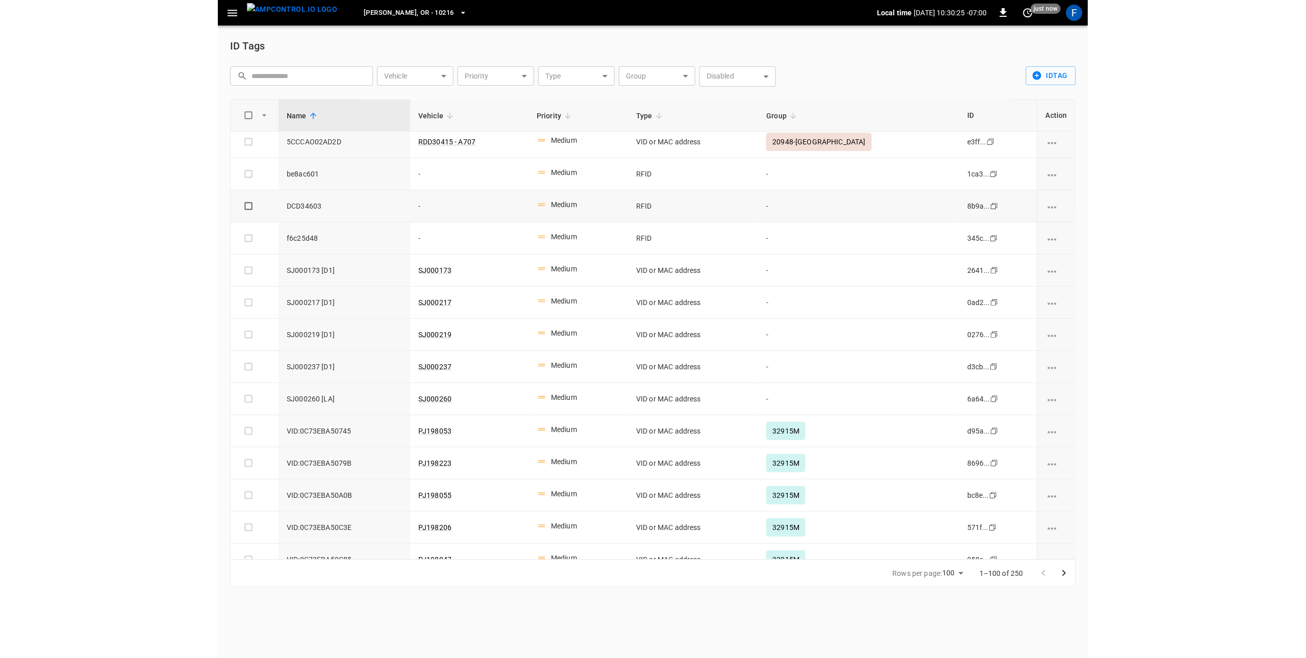
scroll to position [2609, 0]
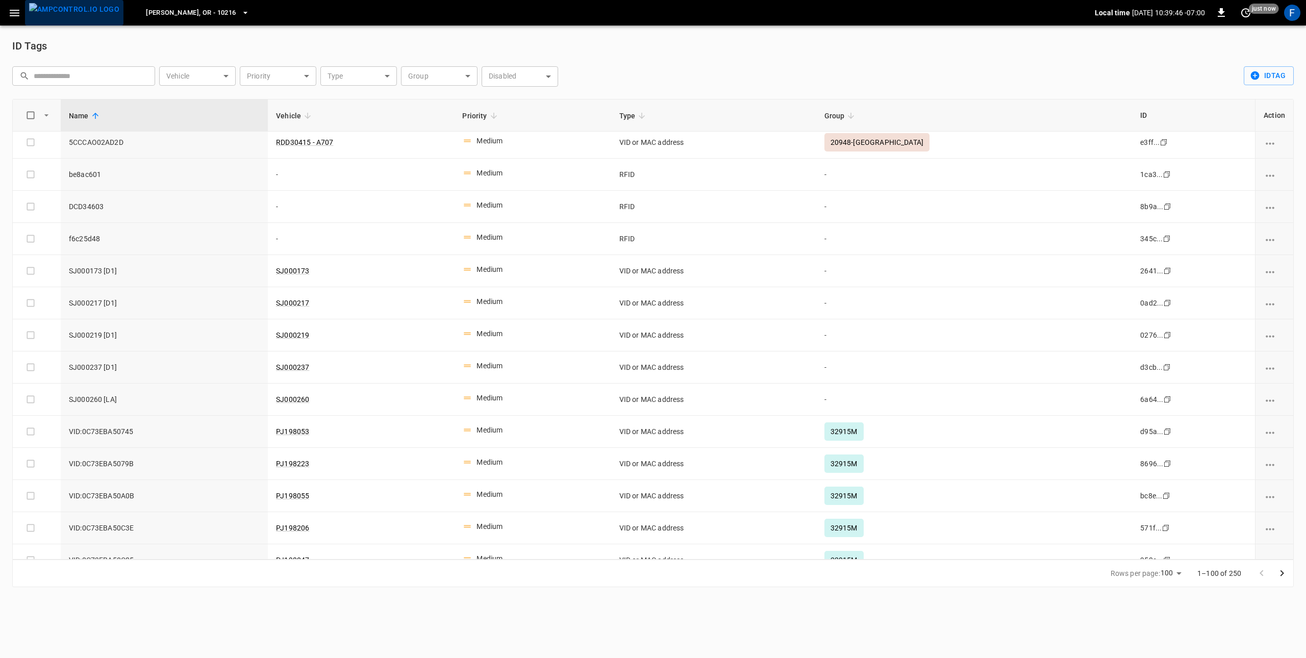
click at [87, 16] on img "menu" at bounding box center [74, 9] width 90 height 13
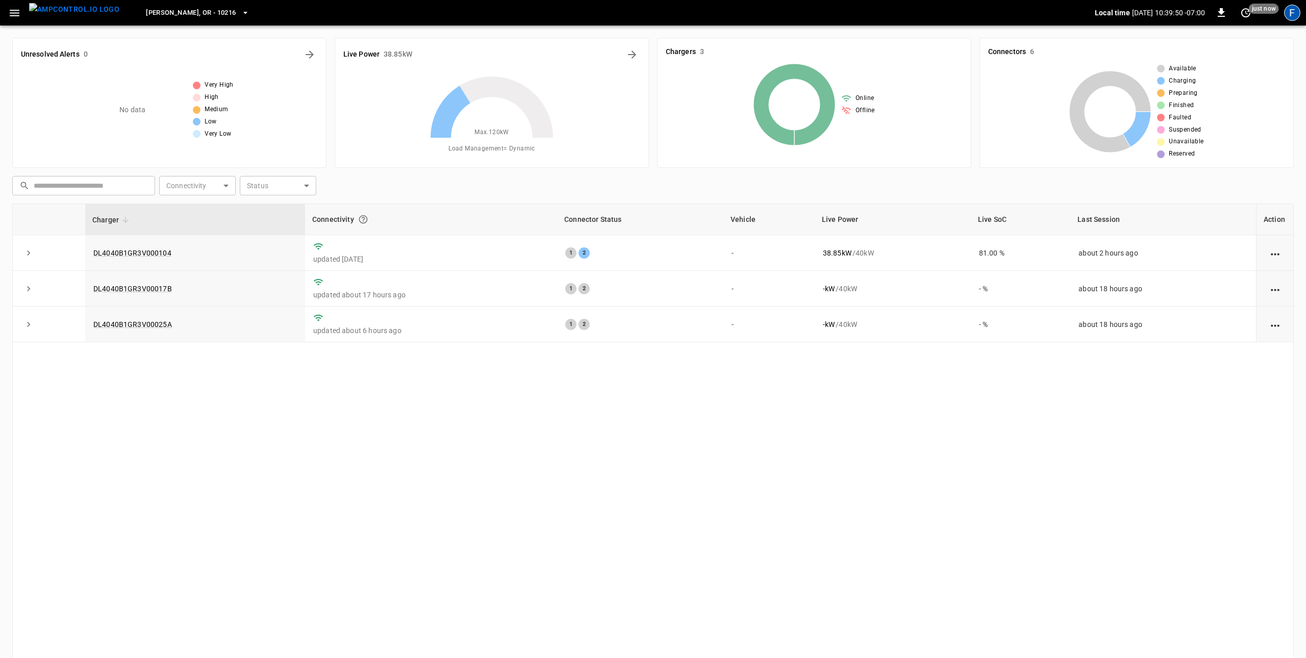
click at [870, 17] on div "F" at bounding box center [1292, 13] width 16 height 16
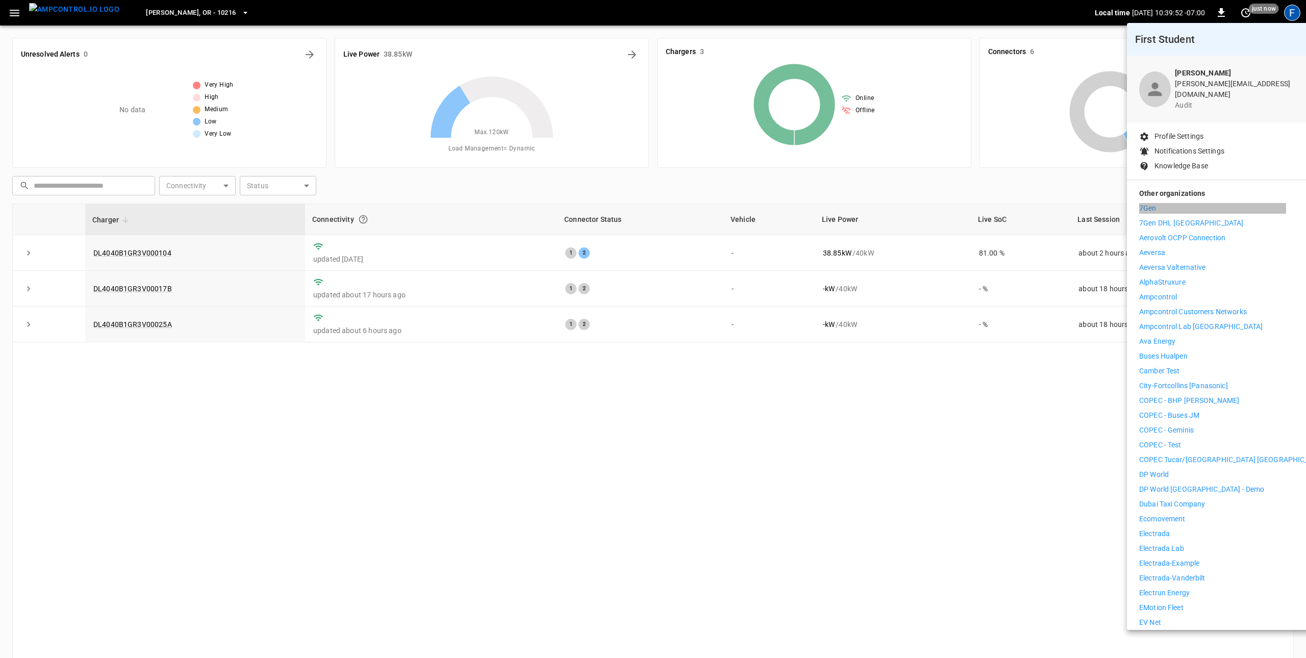
click at [870, 203] on li "7Gen" at bounding box center [1234, 208] width 188 height 11
